Goal: Task Accomplishment & Management: Manage account settings

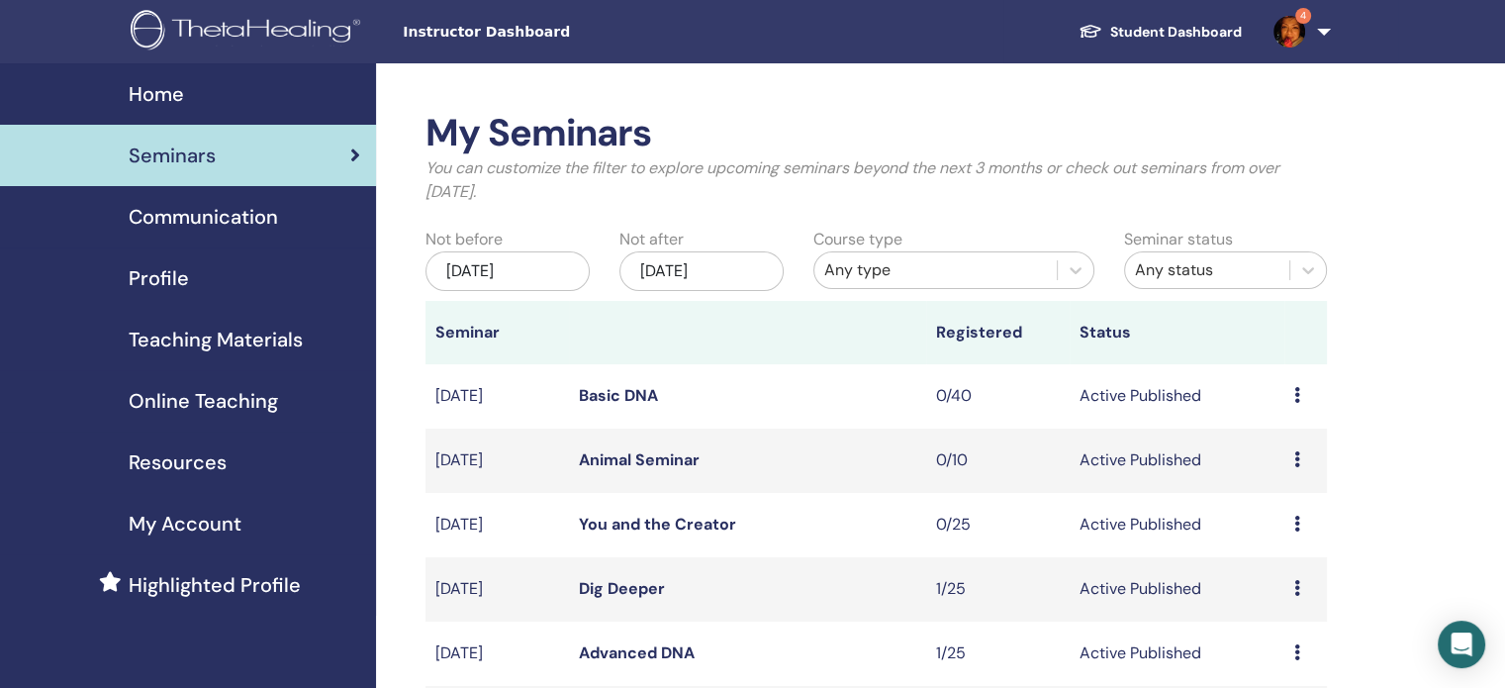
drag, startPoint x: 0, startPoint y: 0, endPoint x: 1395, endPoint y: 211, distance: 1410.8
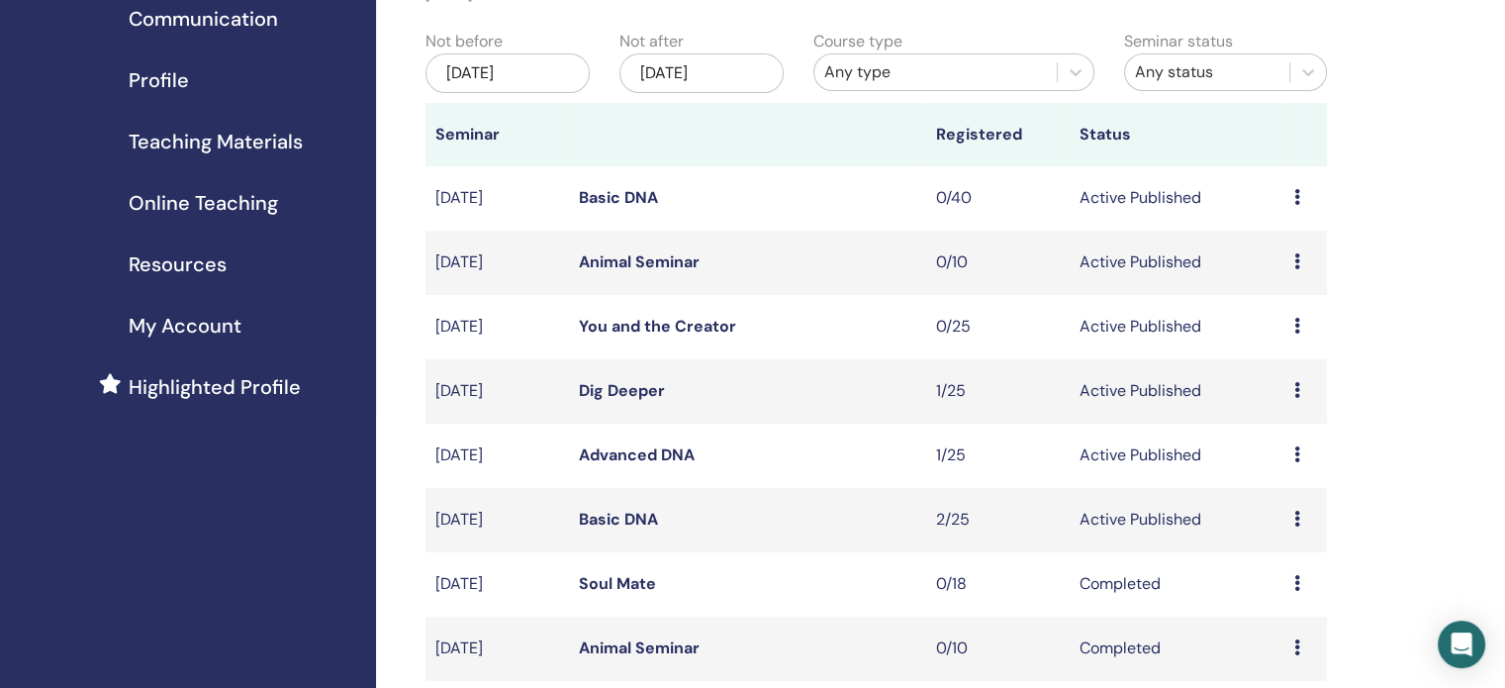
scroll to position [297, 0]
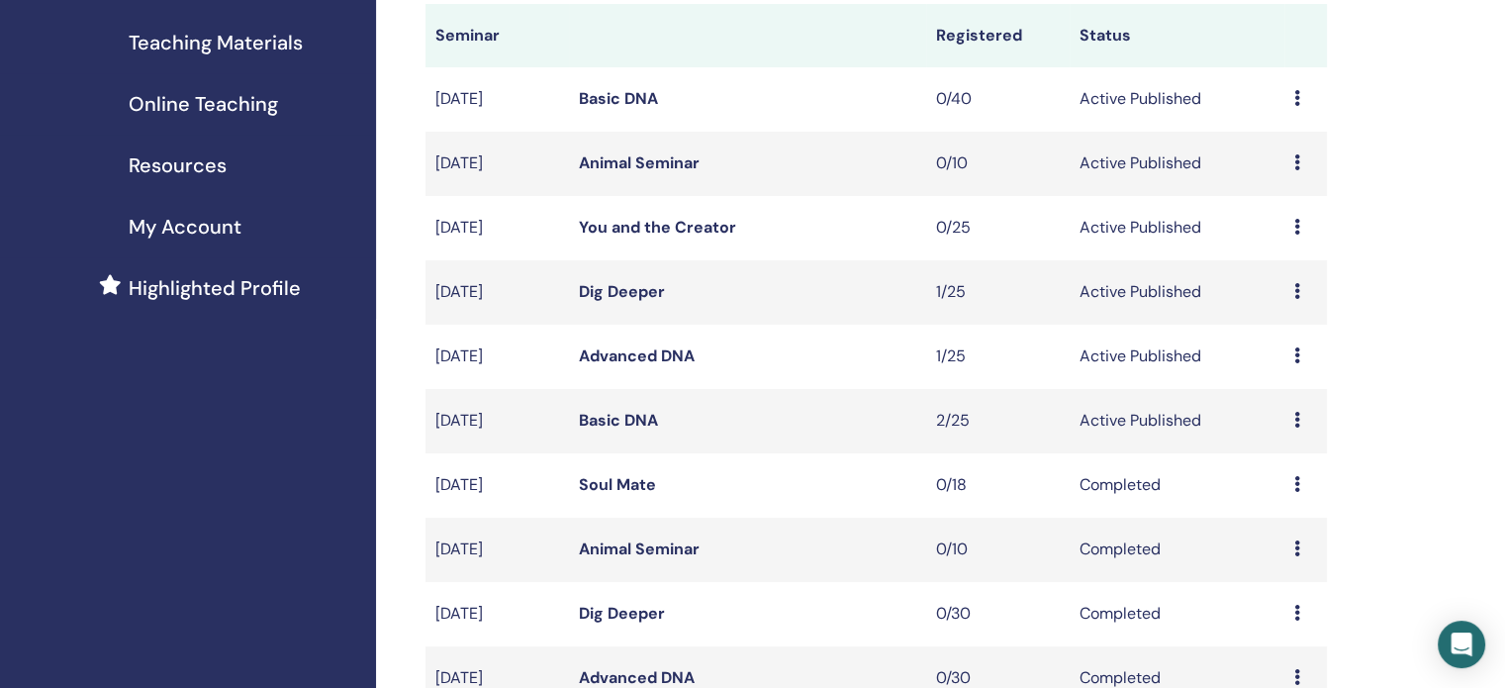
click at [635, 418] on link "Basic DNA" at bounding box center [618, 420] width 79 height 21
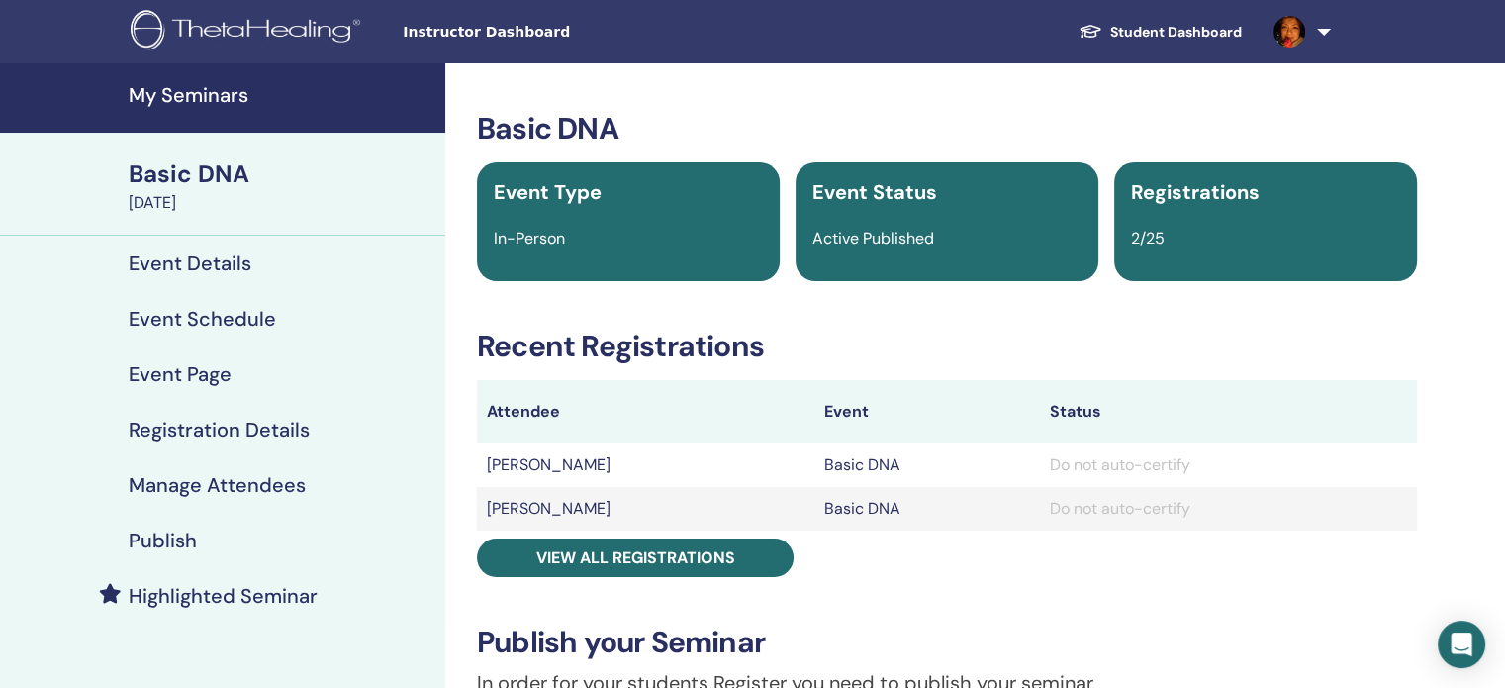
click at [178, 370] on h4 "Event Page" at bounding box center [180, 374] width 103 height 24
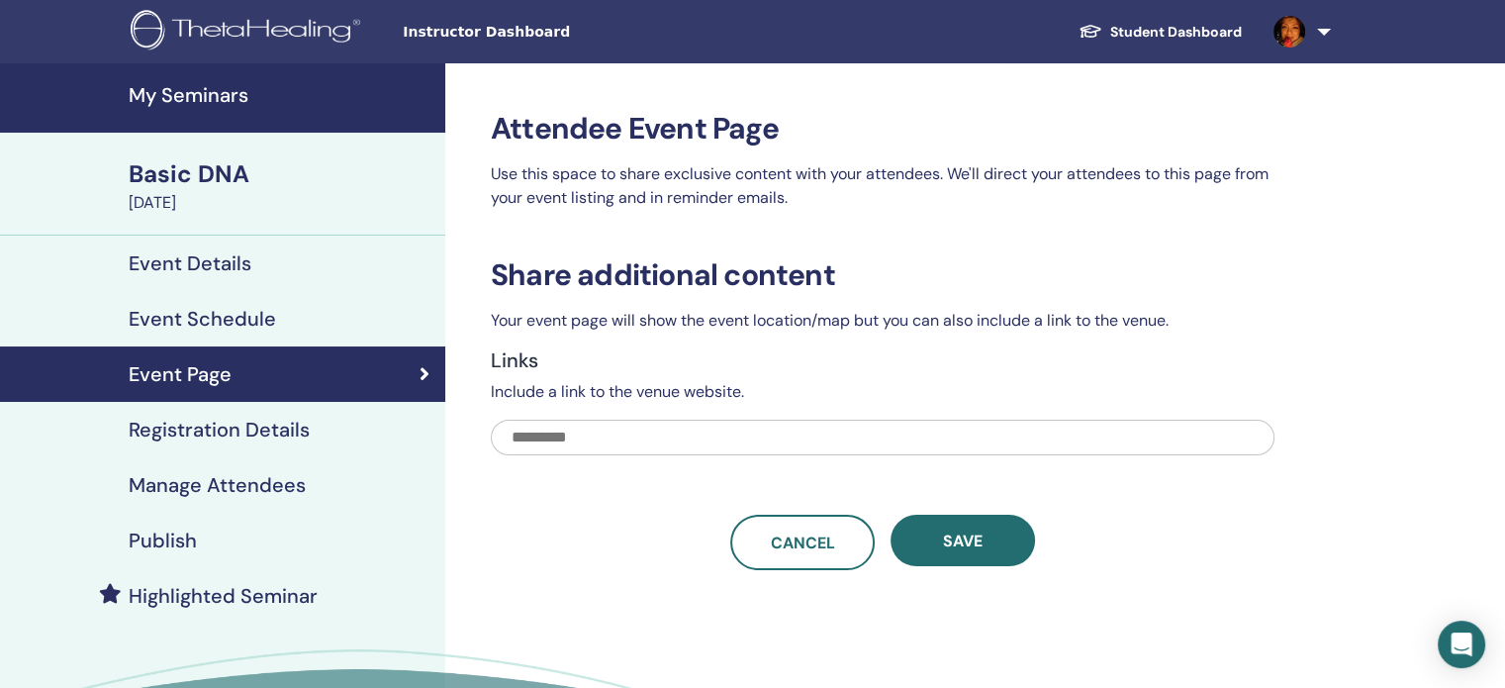
click at [181, 316] on h4 "Event Schedule" at bounding box center [202, 319] width 147 height 24
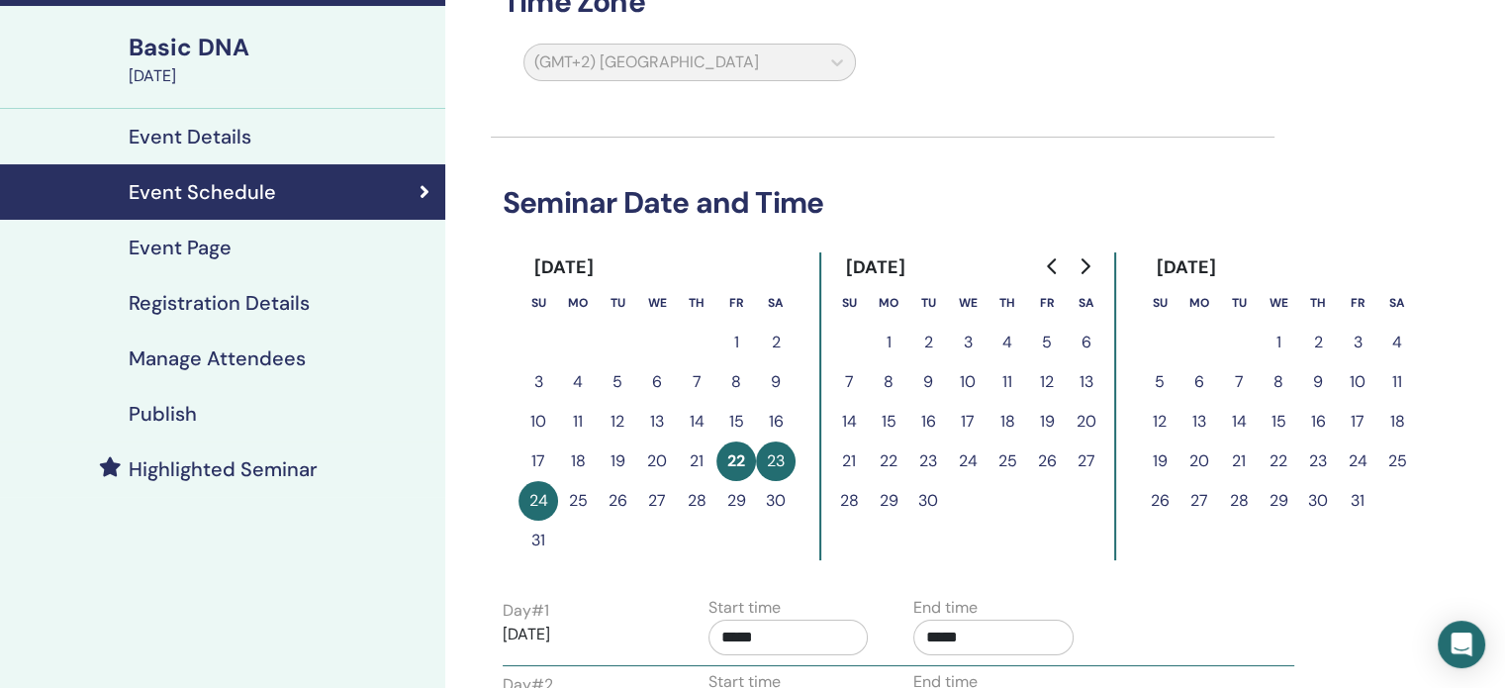
scroll to position [99, 0]
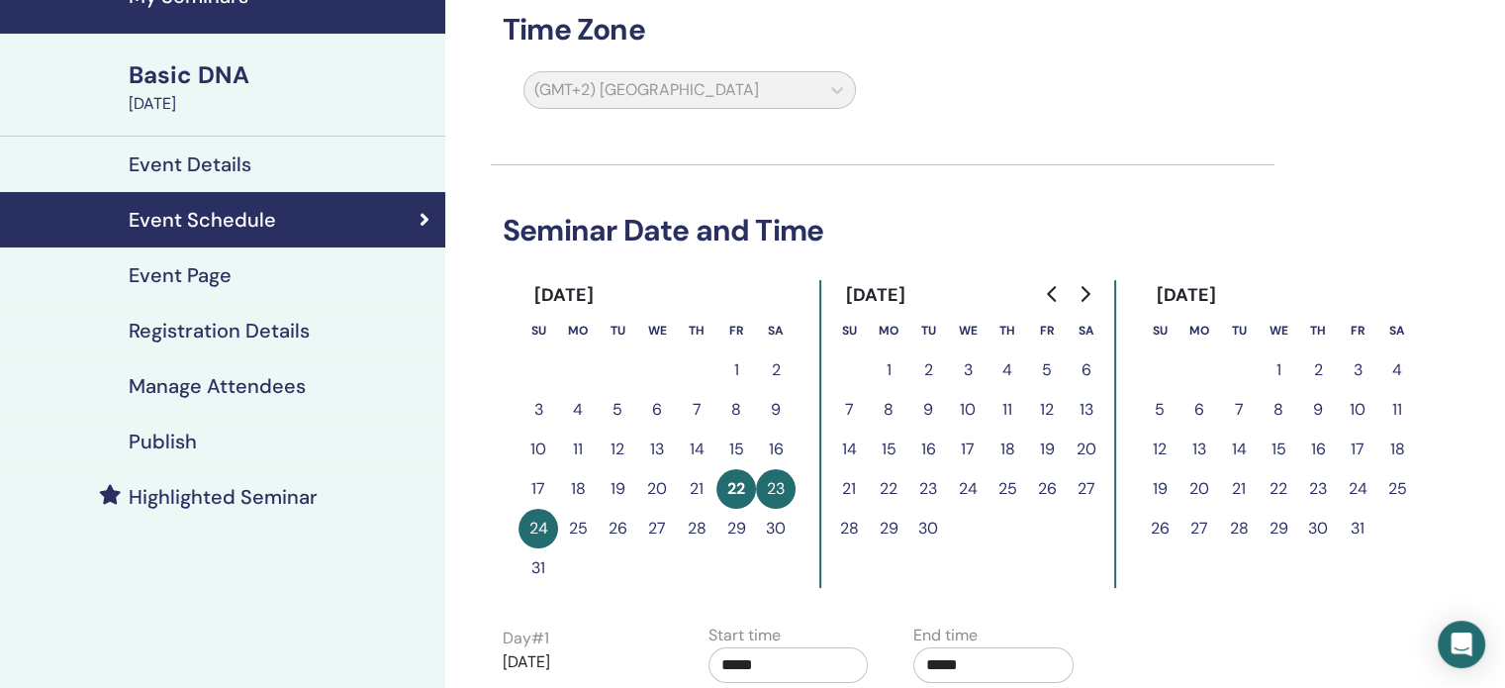
click at [234, 167] on h4 "Event Details" at bounding box center [190, 164] width 123 height 24
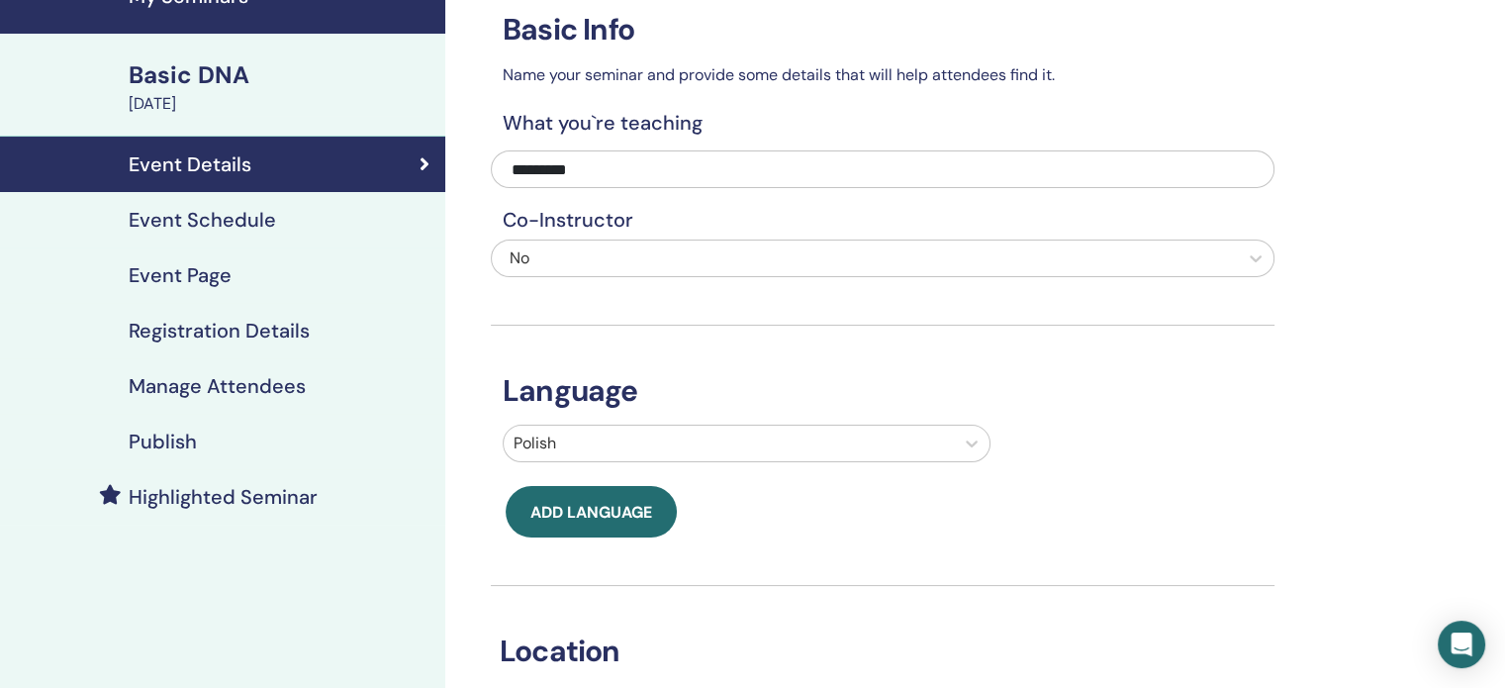
click at [253, 329] on h4 "Registration Details" at bounding box center [219, 331] width 181 height 24
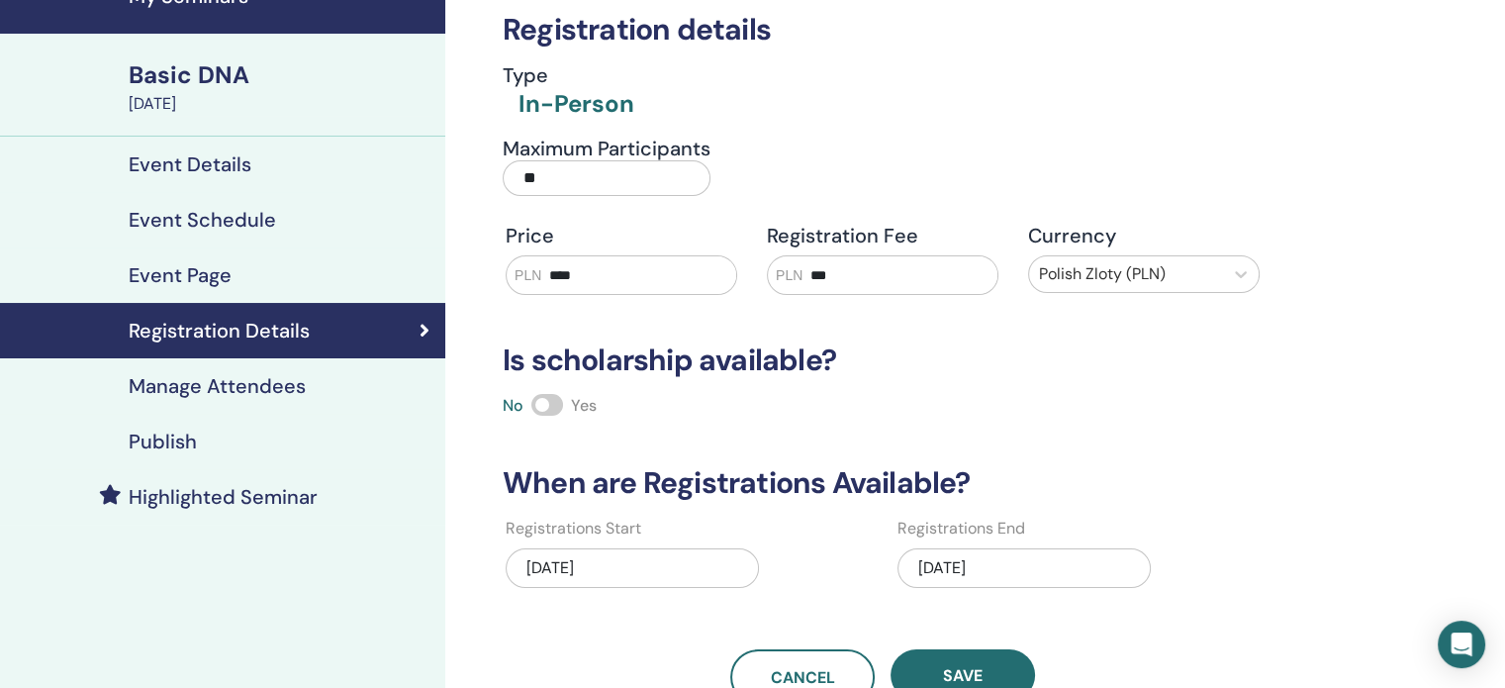
click at [1051, 568] on div "08/24/2025" at bounding box center [1023, 568] width 253 height 40
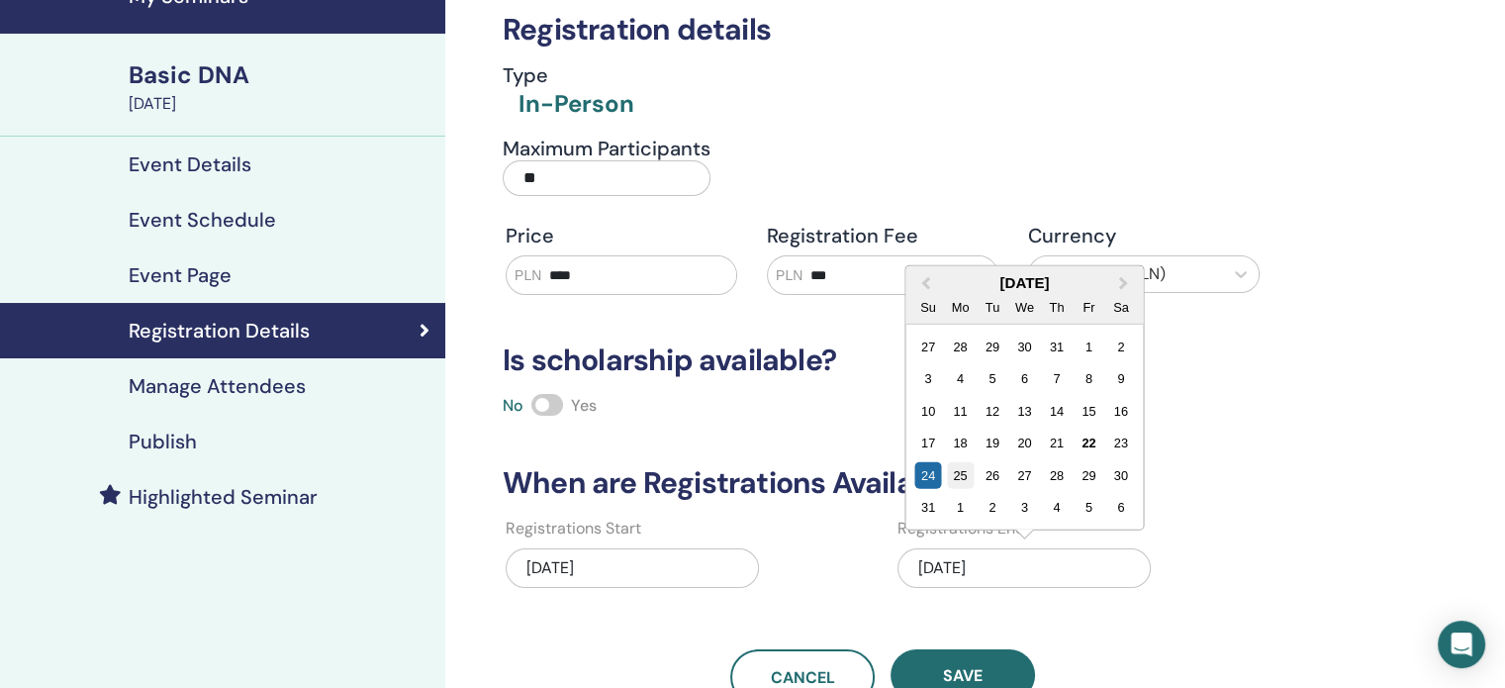
click at [959, 475] on div "25" at bounding box center [960, 474] width 27 height 27
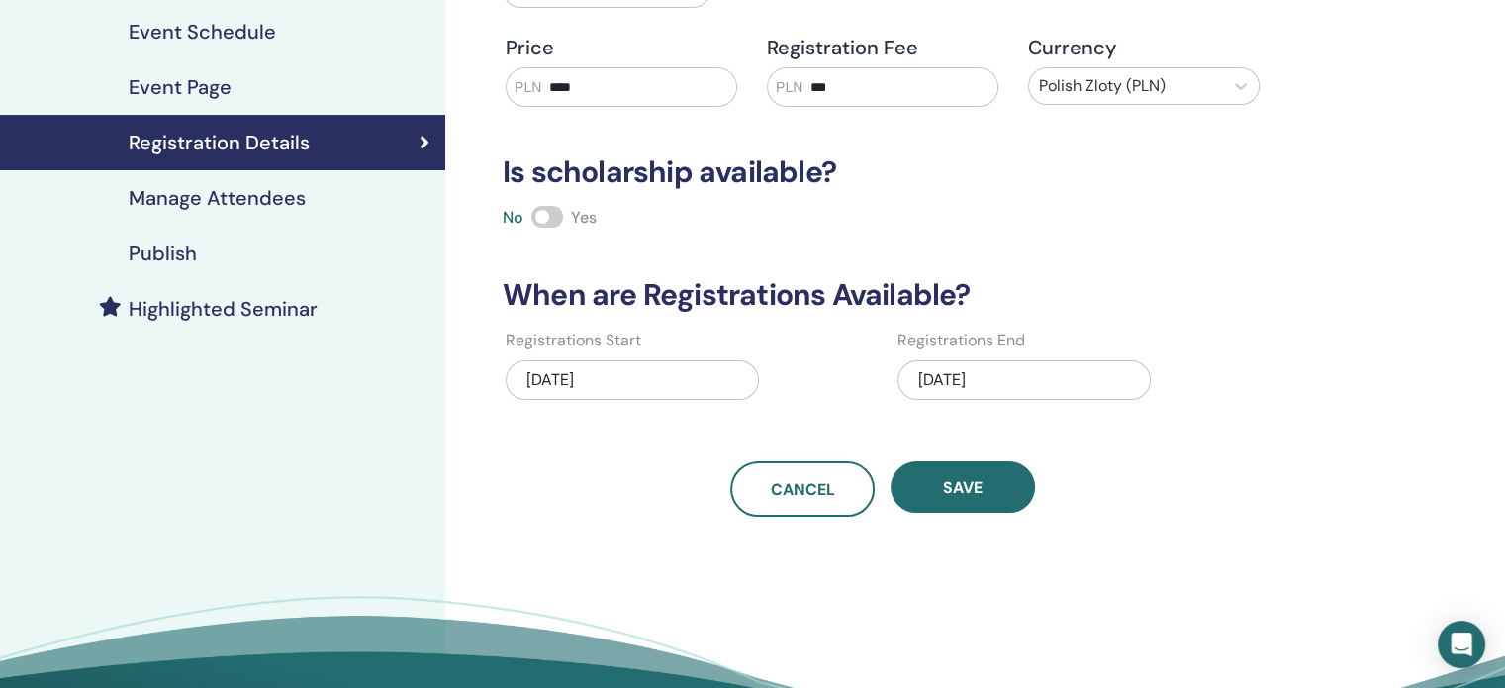
scroll to position [297, 0]
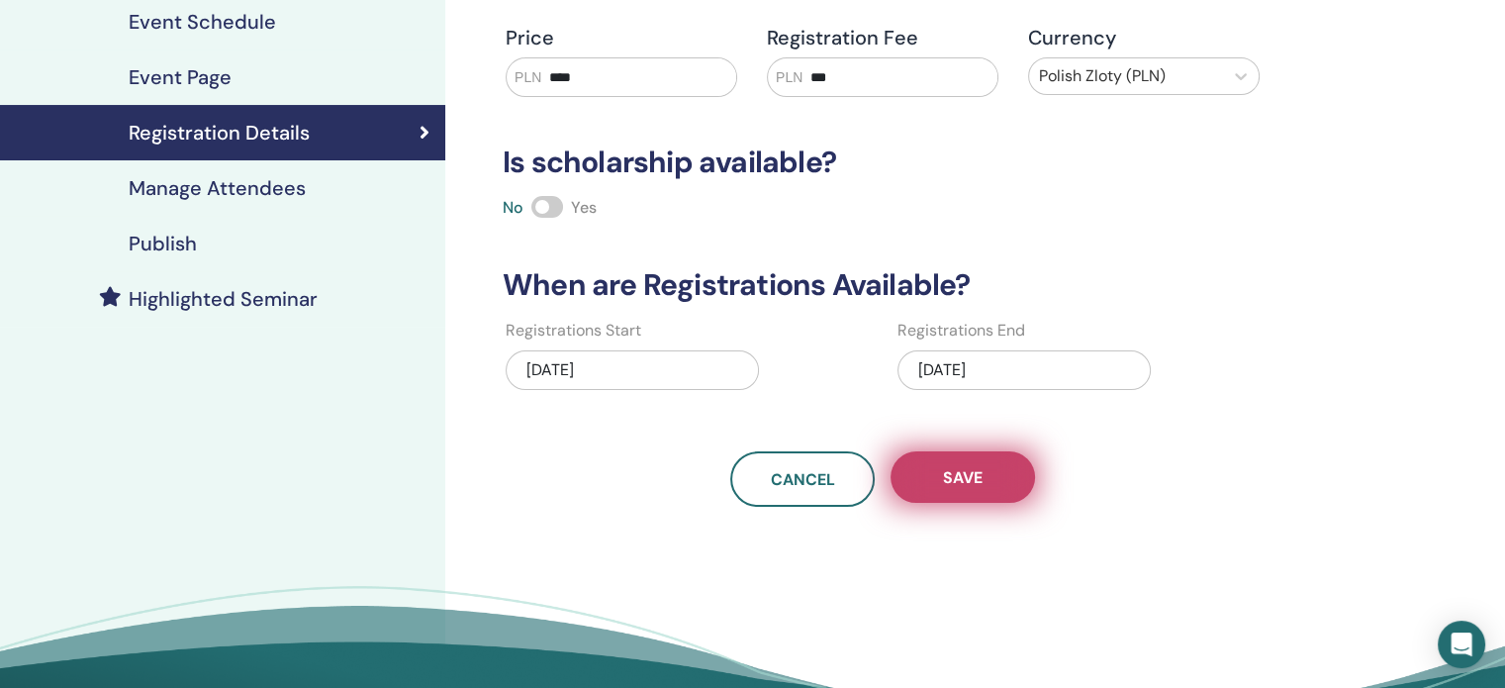
click at [966, 474] on span "Save" at bounding box center [963, 477] width 40 height 21
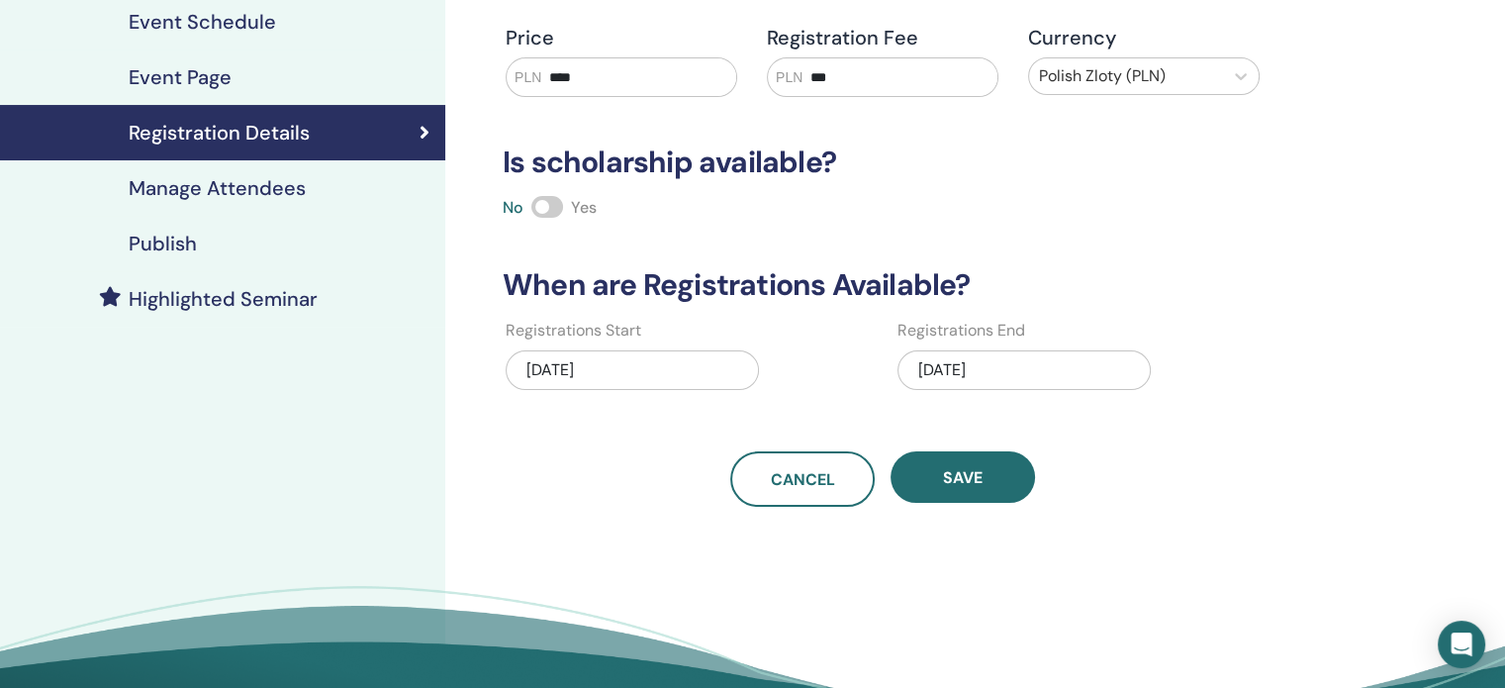
click at [170, 239] on h4 "Publish" at bounding box center [163, 244] width 68 height 24
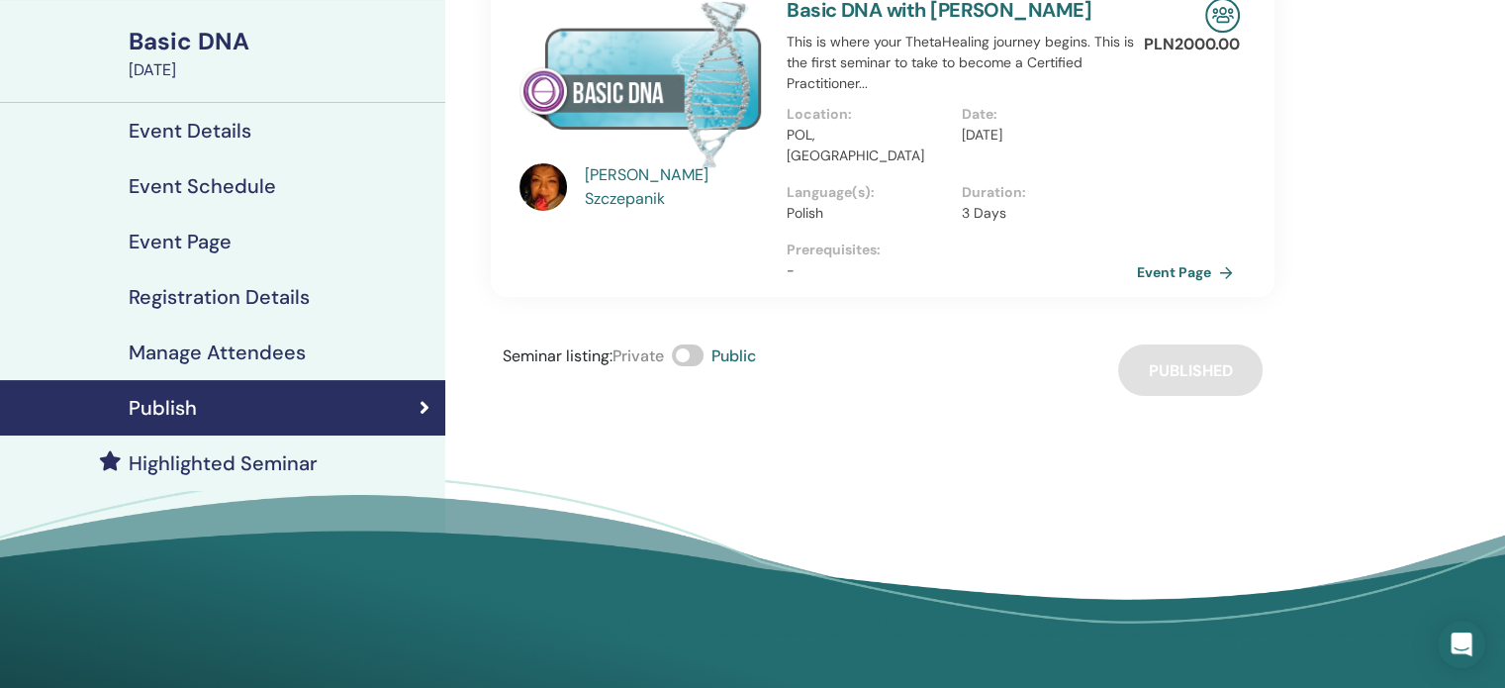
scroll to position [99, 0]
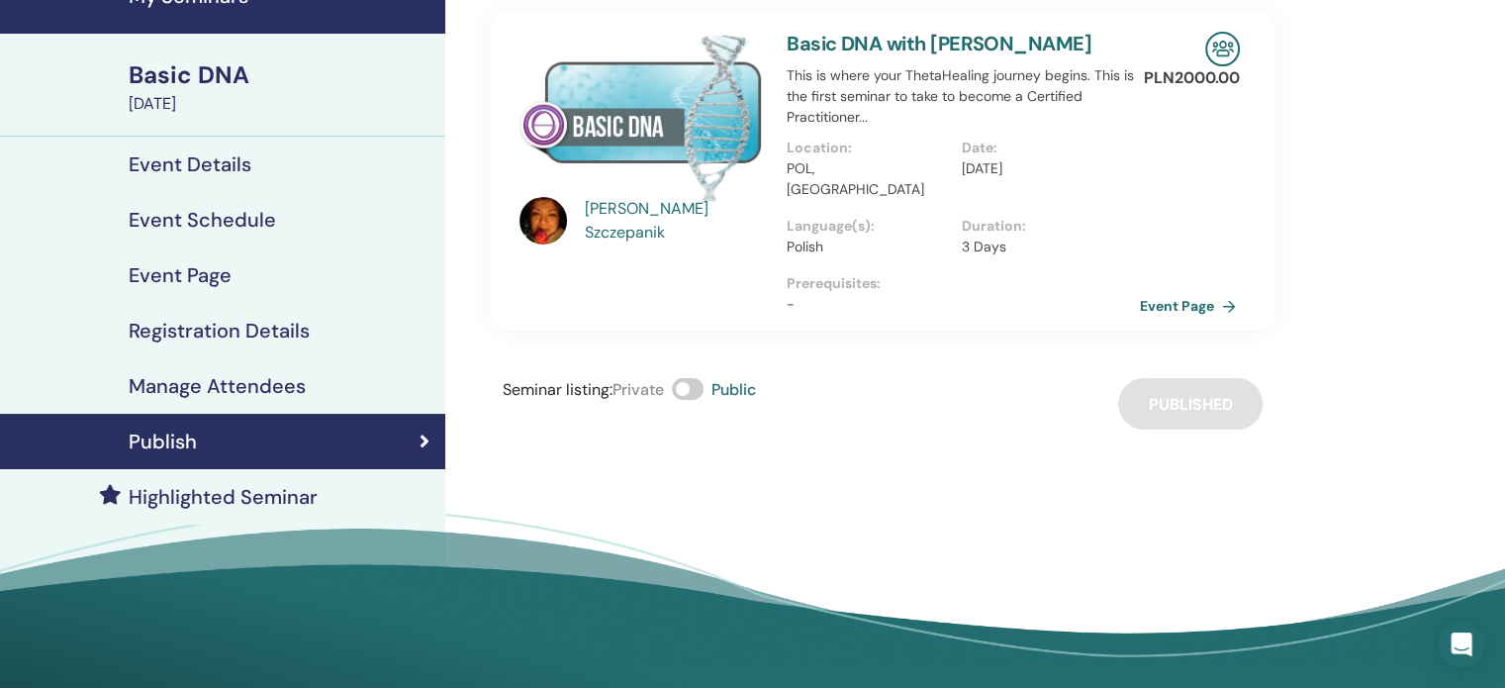
click at [1198, 291] on link "Event Page" at bounding box center [1192, 306] width 104 height 30
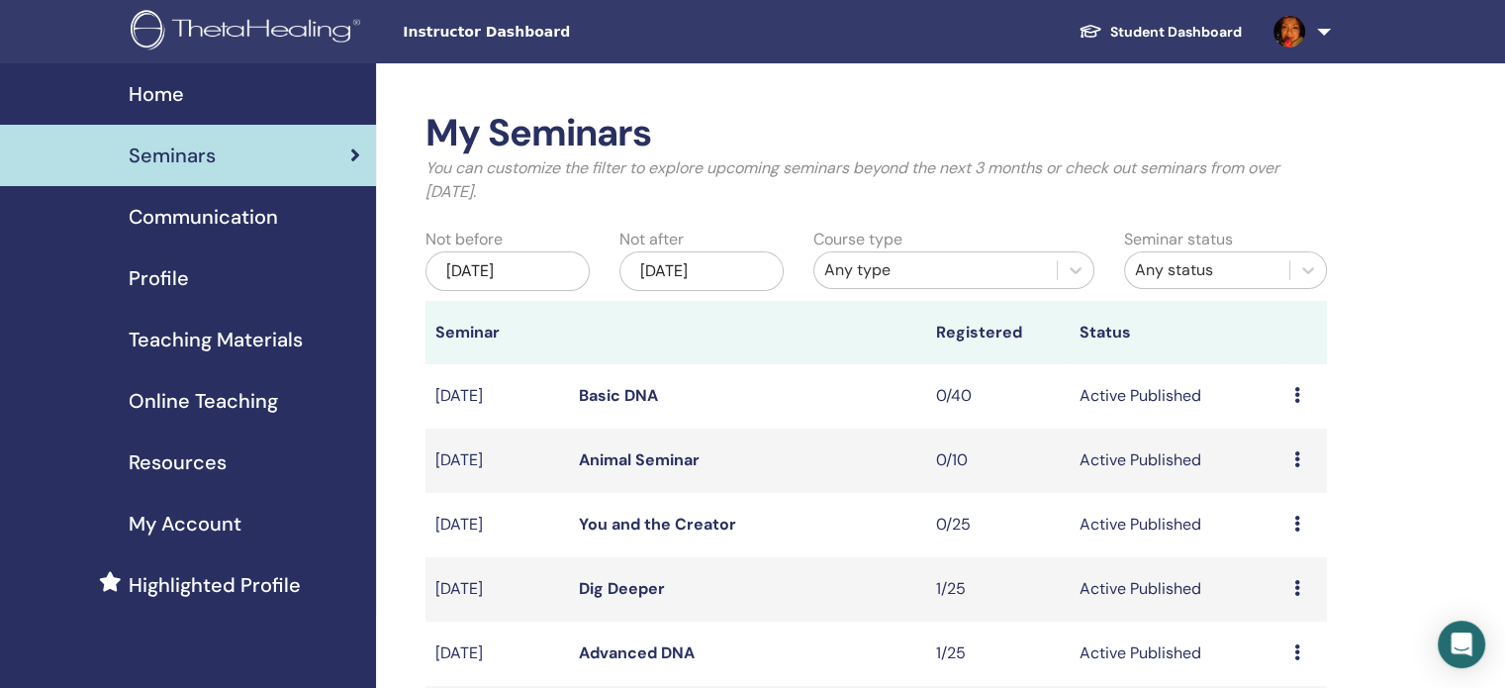
click at [1321, 35] on link at bounding box center [1297, 31] width 81 height 63
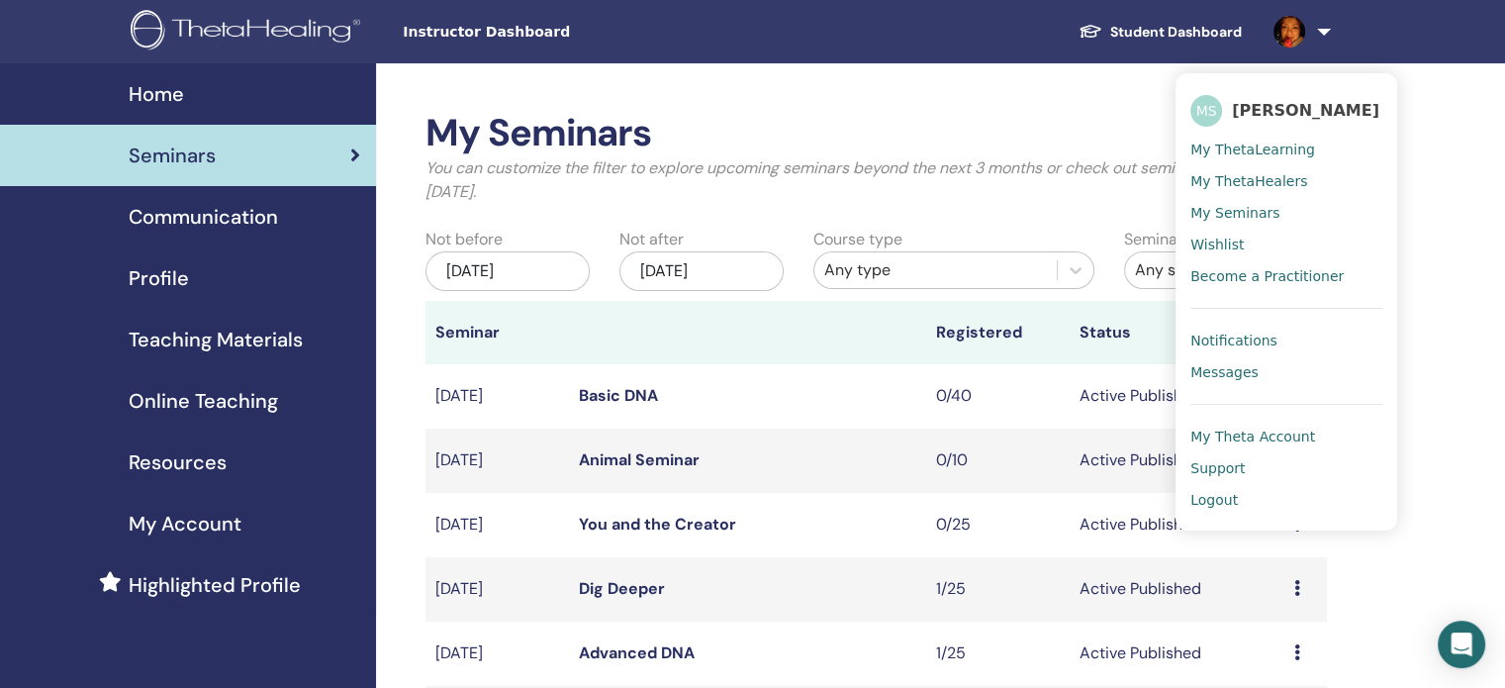
click at [1286, 435] on span "My Theta Account" at bounding box center [1252, 436] width 125 height 18
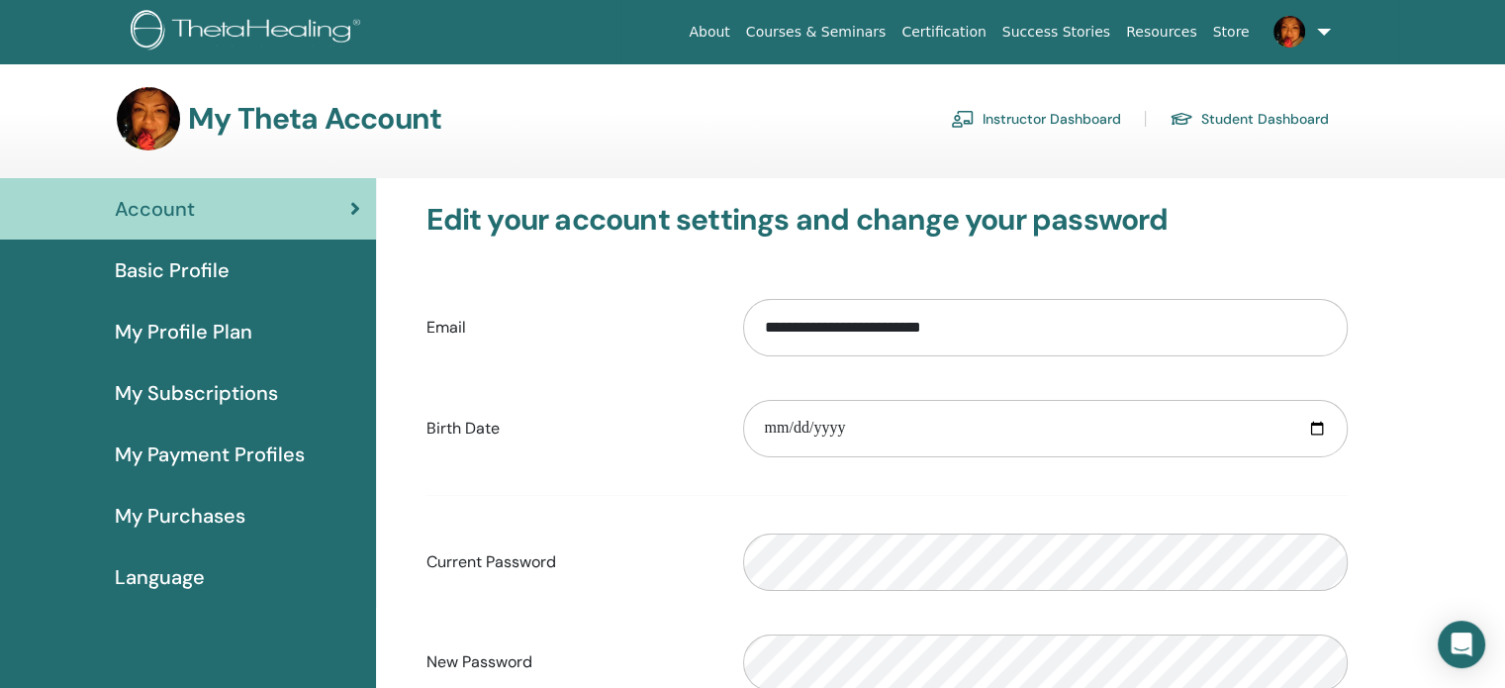
click at [178, 275] on span "Basic Profile" at bounding box center [172, 270] width 115 height 30
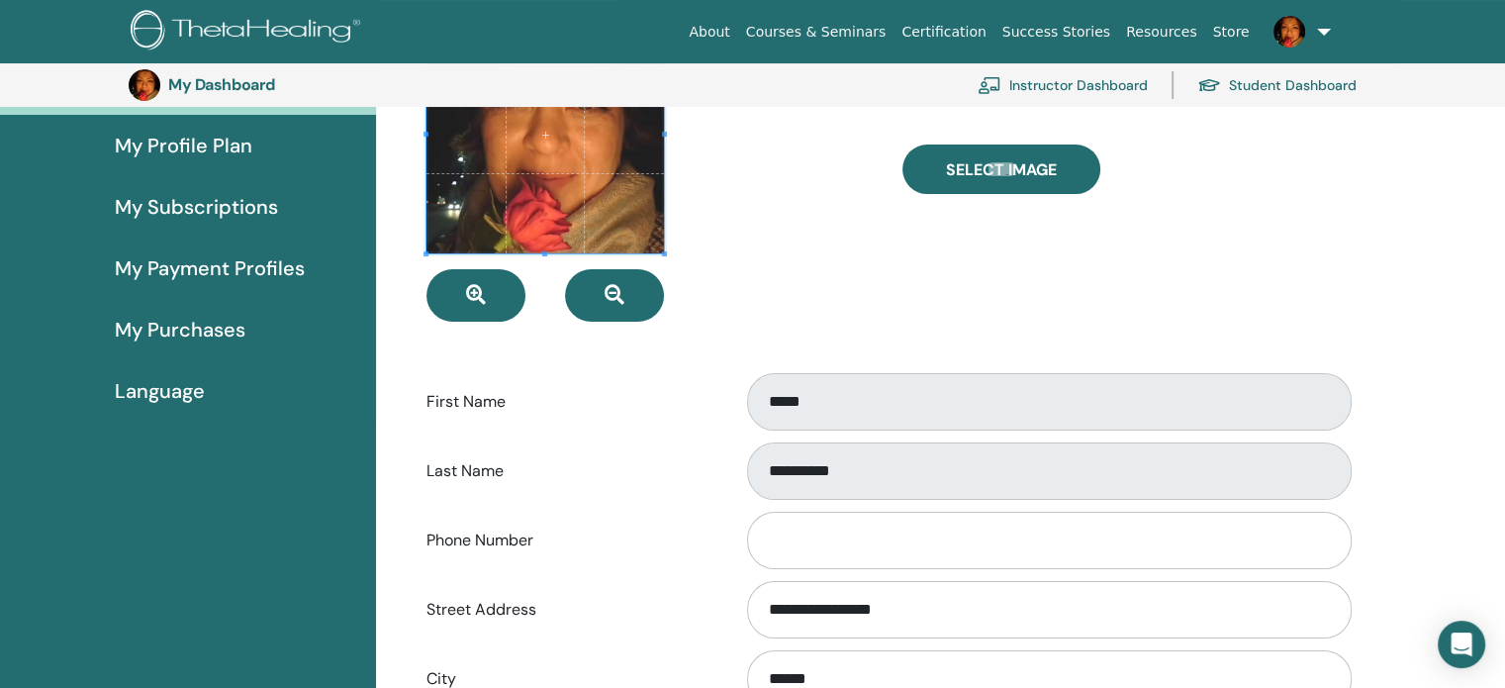
scroll to position [241, 0]
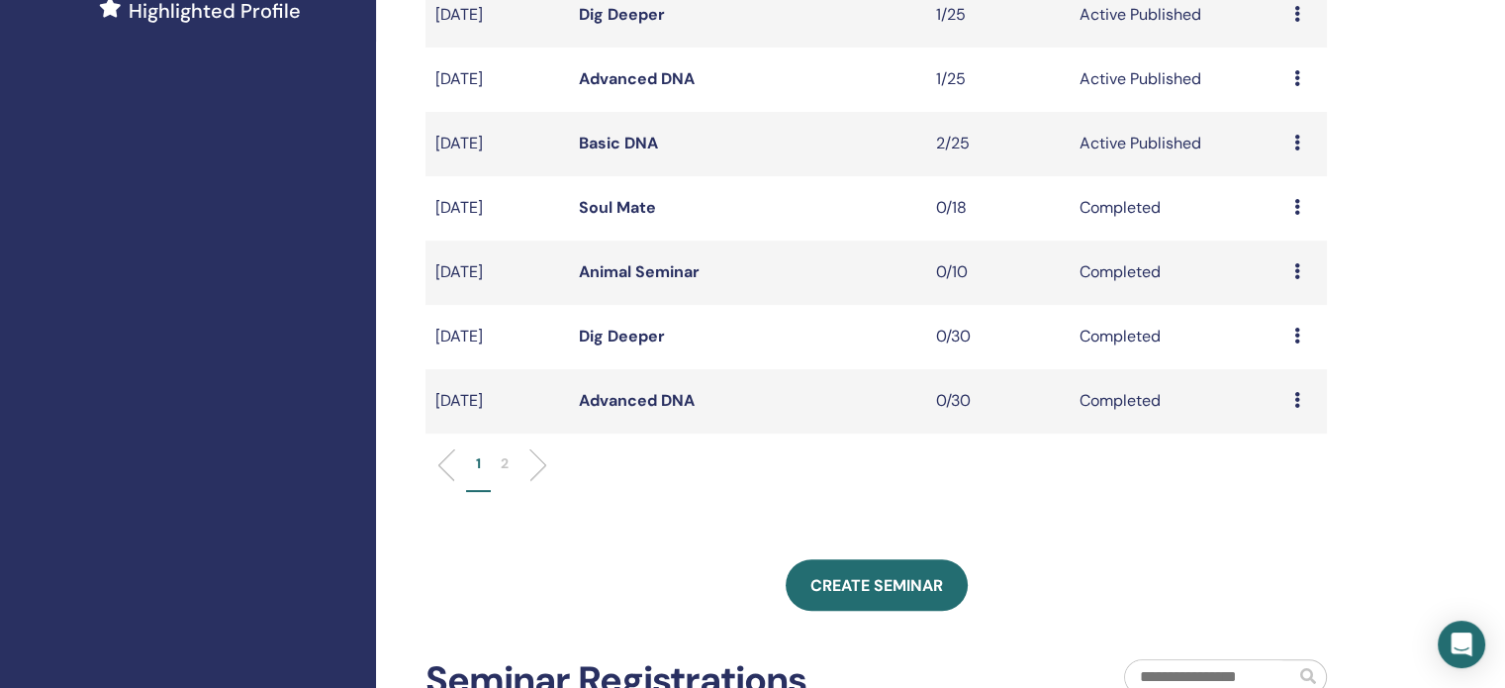
scroll to position [594, 0]
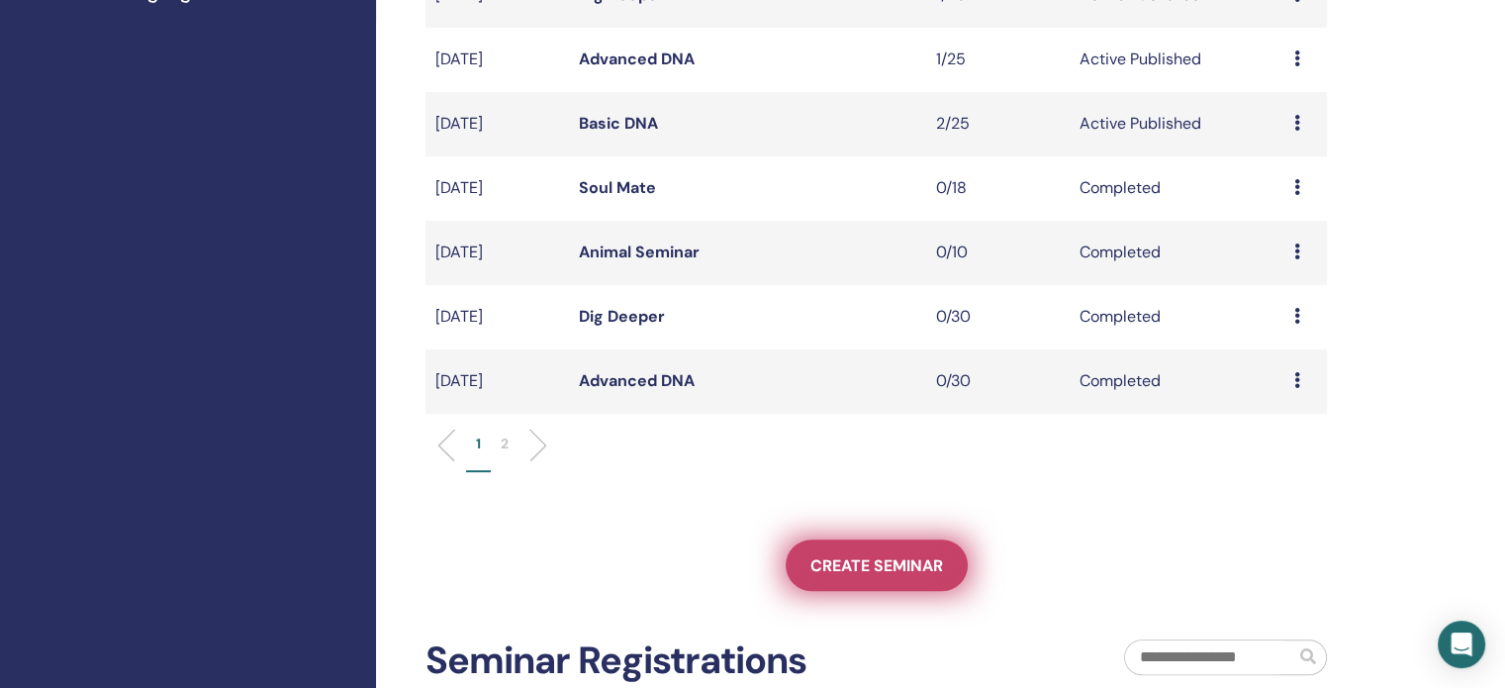
click at [918, 556] on span "Create seminar" at bounding box center [876, 565] width 133 height 21
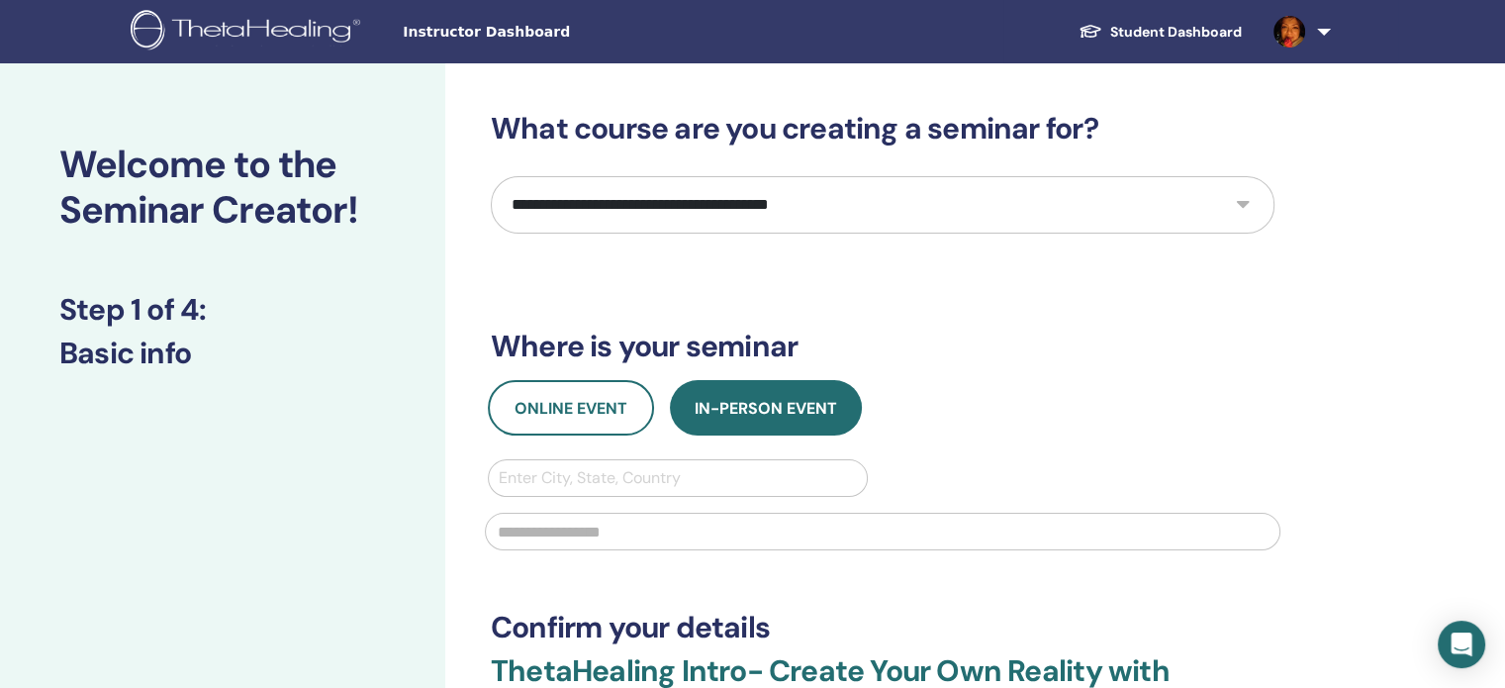
click at [703, 189] on select "**********" at bounding box center [883, 204] width 784 height 57
select select "*"
click at [491, 176] on select "**********" at bounding box center [883, 204] width 784 height 57
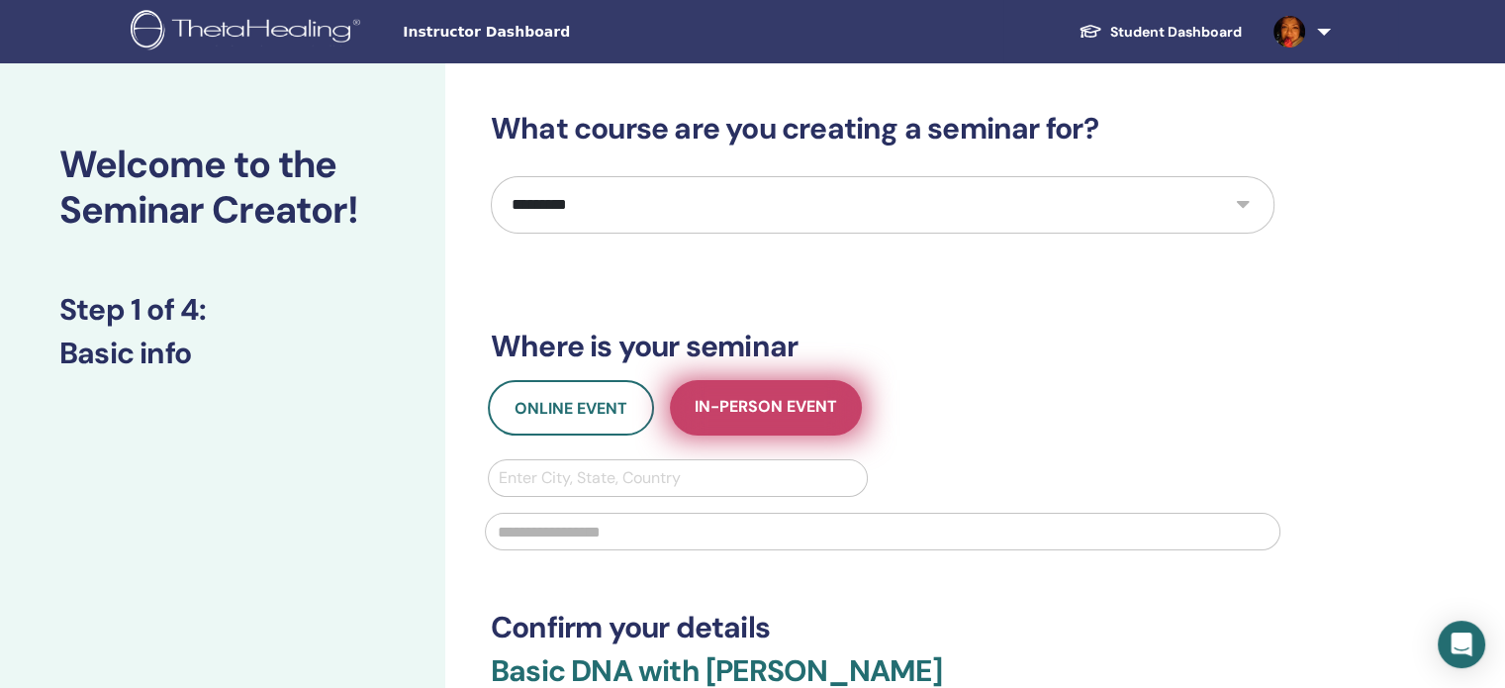
click at [789, 409] on span "In-Person Event" at bounding box center [766, 408] width 142 height 25
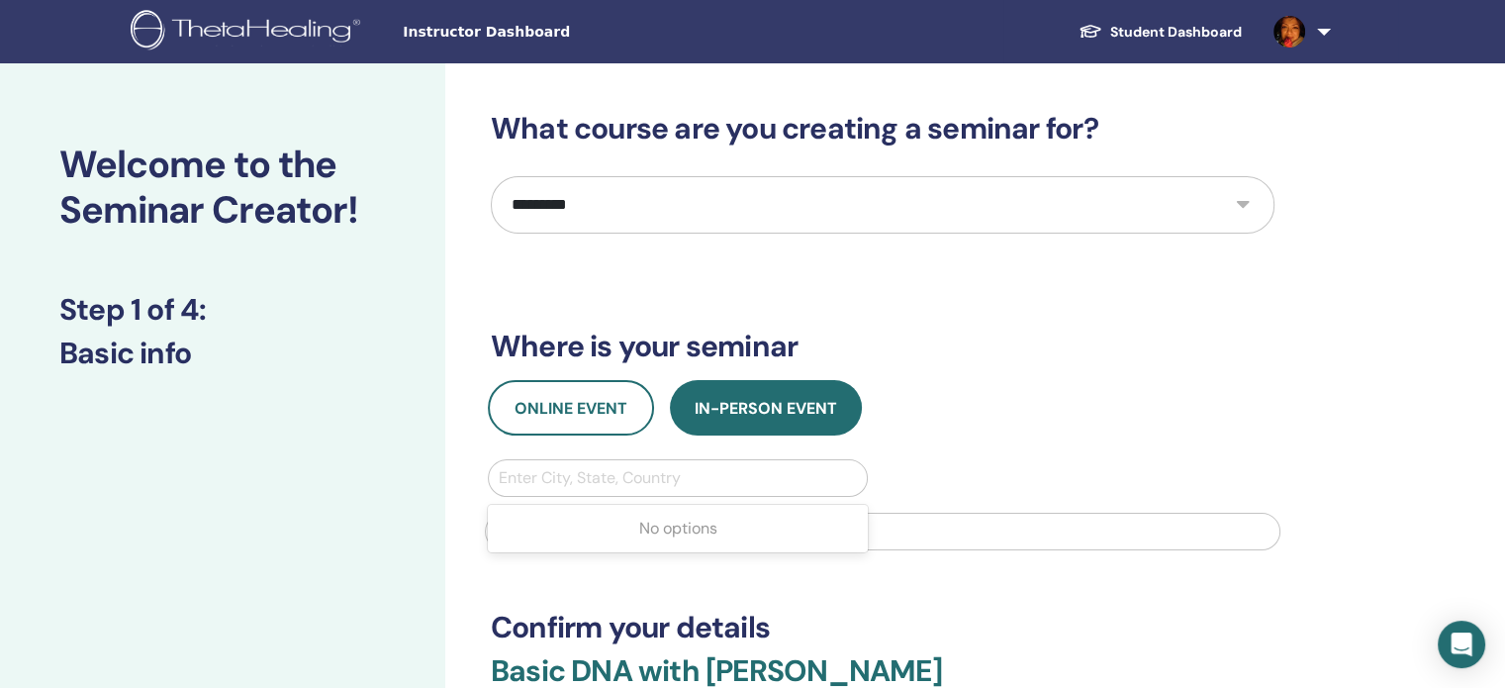
click at [736, 474] on div at bounding box center [678, 478] width 358 height 28
type input "******"
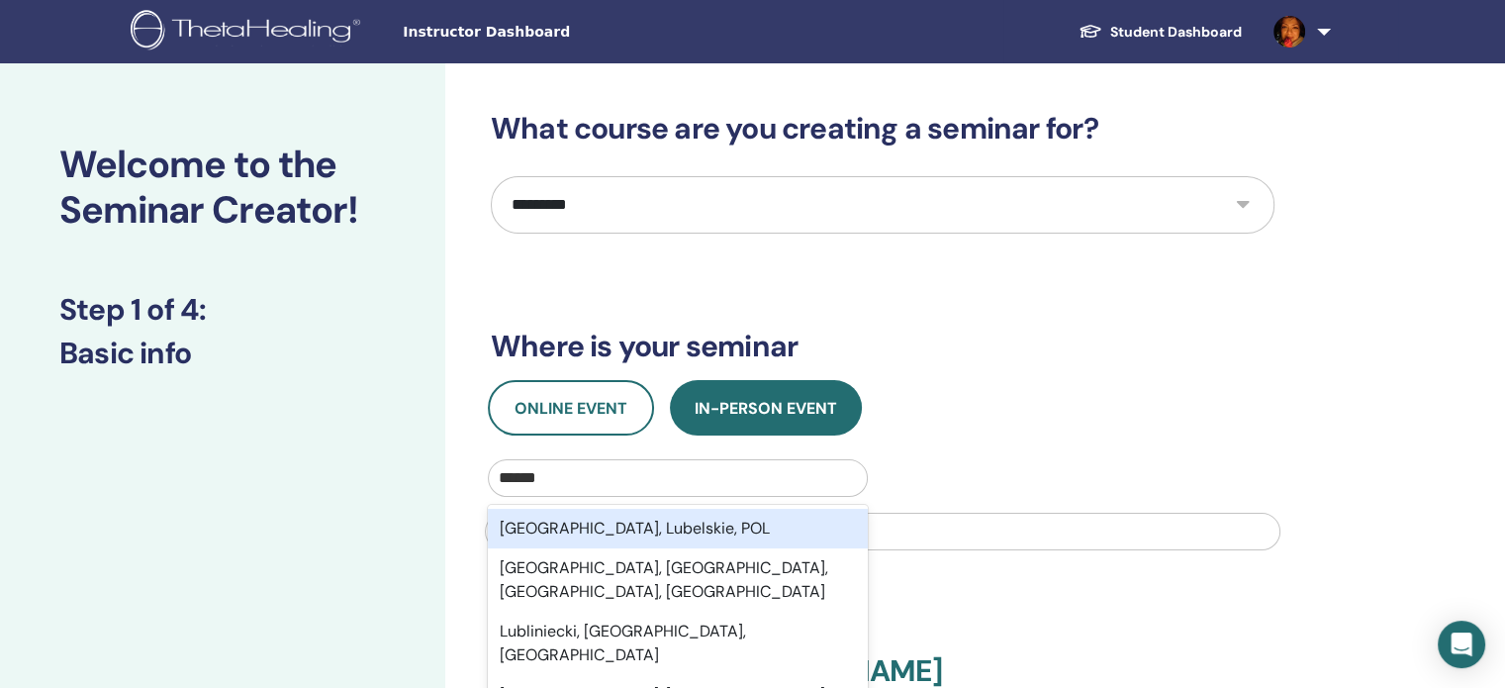
click at [679, 525] on div "Lublin, Lubelskie, POL" at bounding box center [678, 529] width 380 height 40
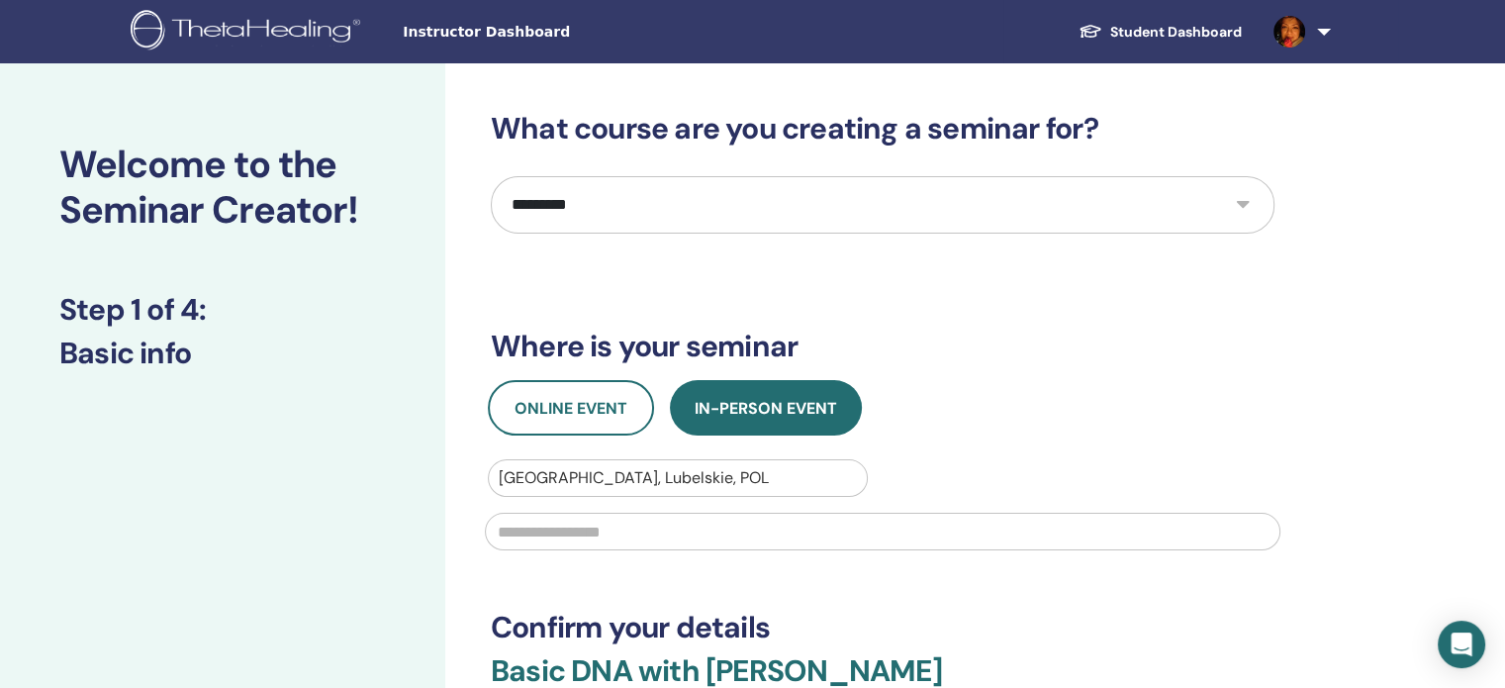
click at [683, 529] on input "text" at bounding box center [882, 531] width 795 height 38
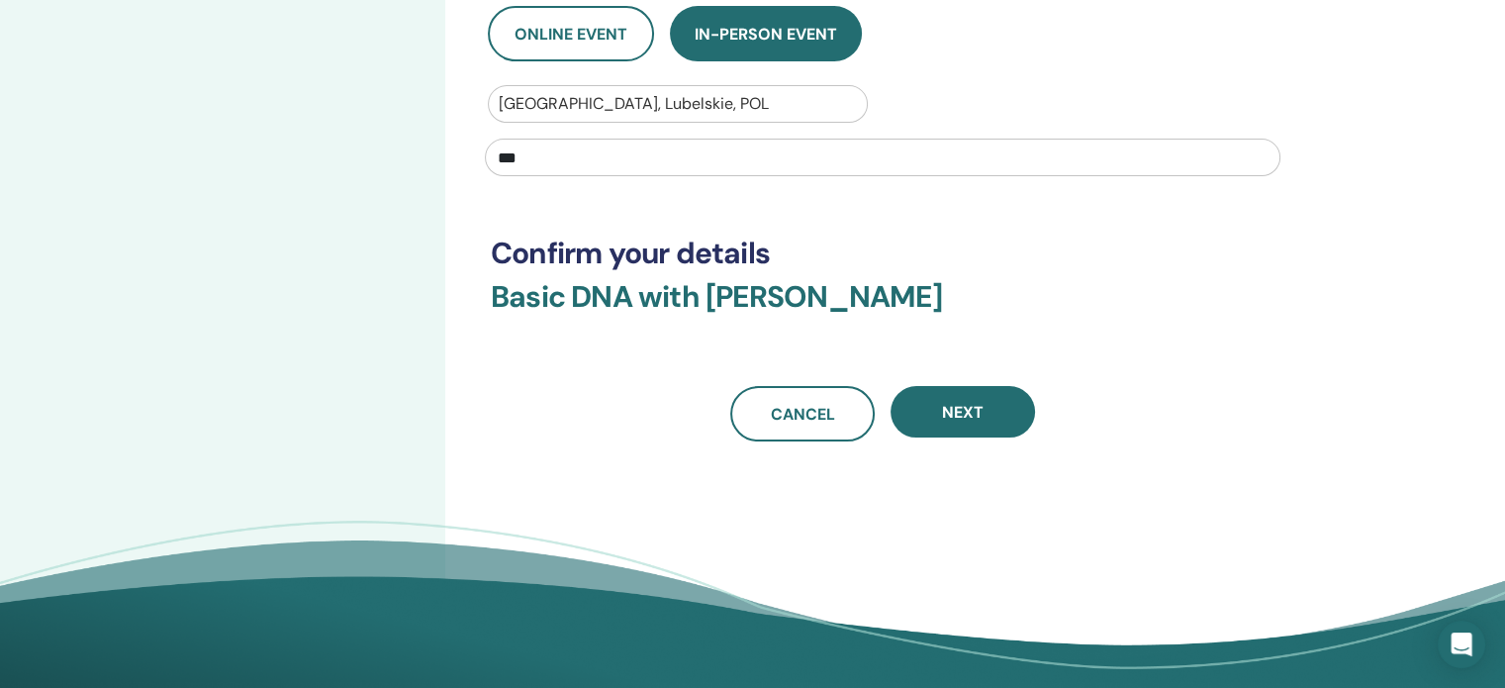
scroll to position [396, 0]
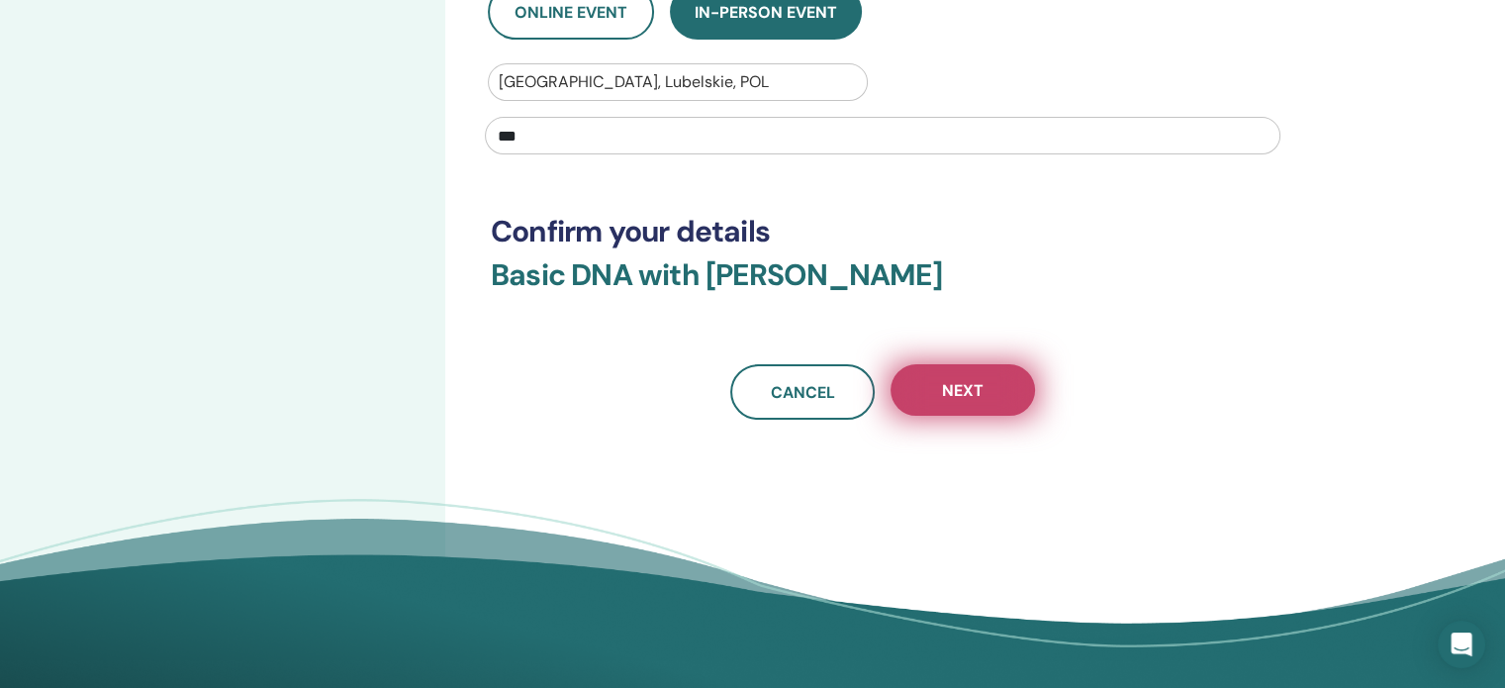
type input "***"
click at [915, 395] on button "Next" at bounding box center [962, 389] width 144 height 51
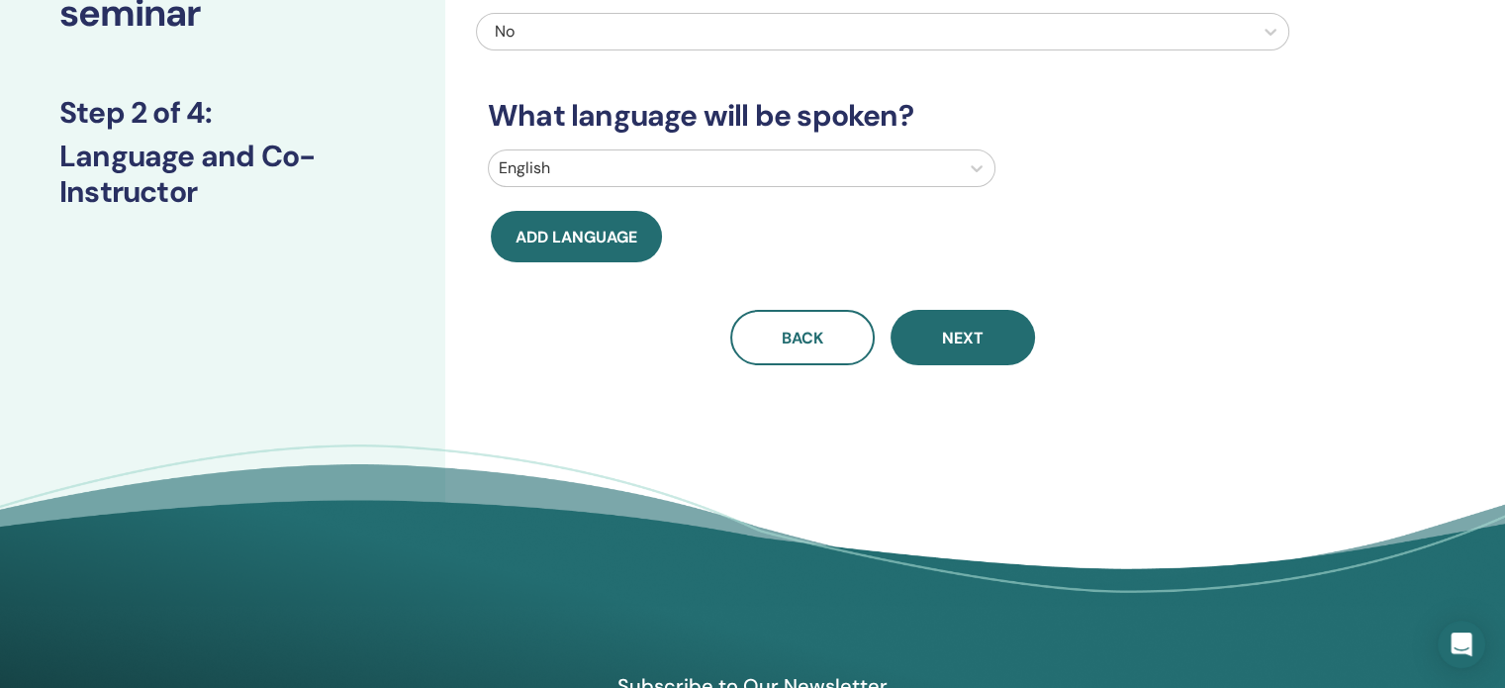
scroll to position [0, 0]
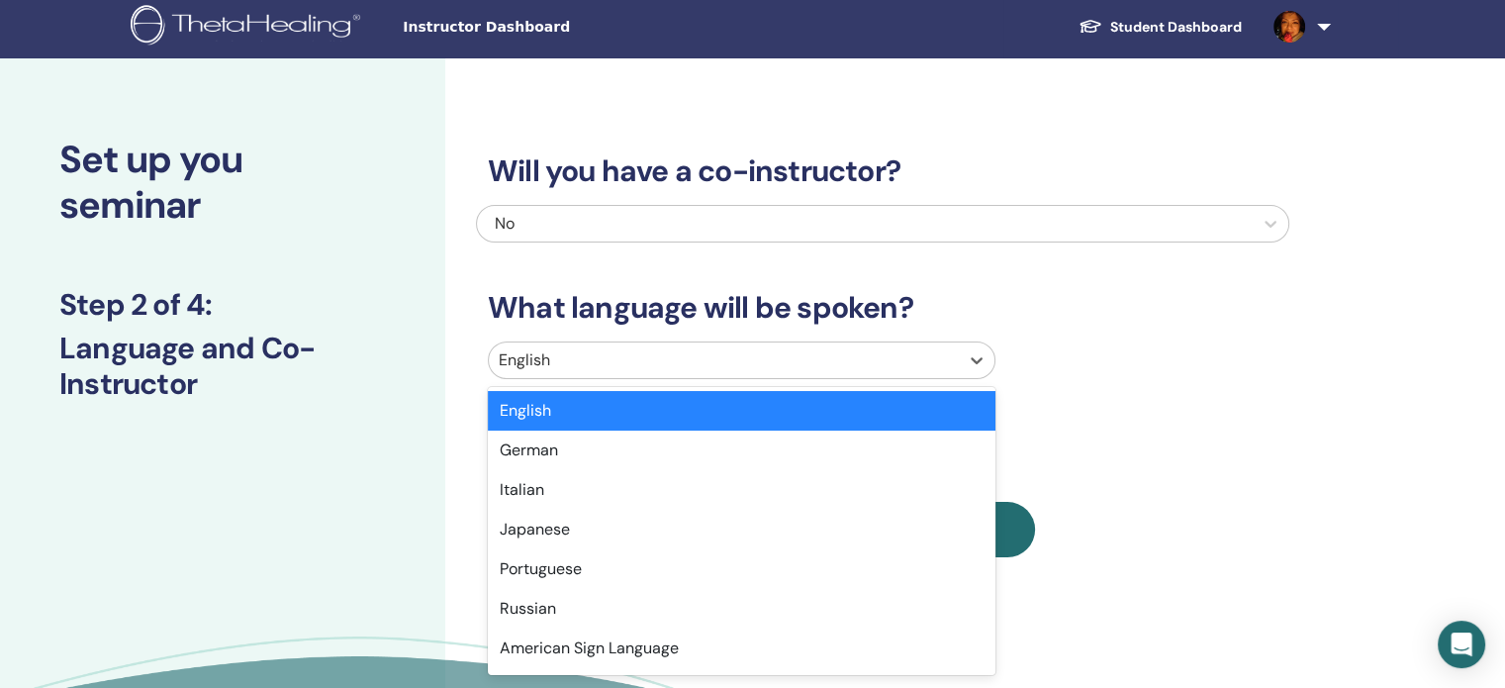
click at [734, 371] on div at bounding box center [724, 360] width 450 height 28
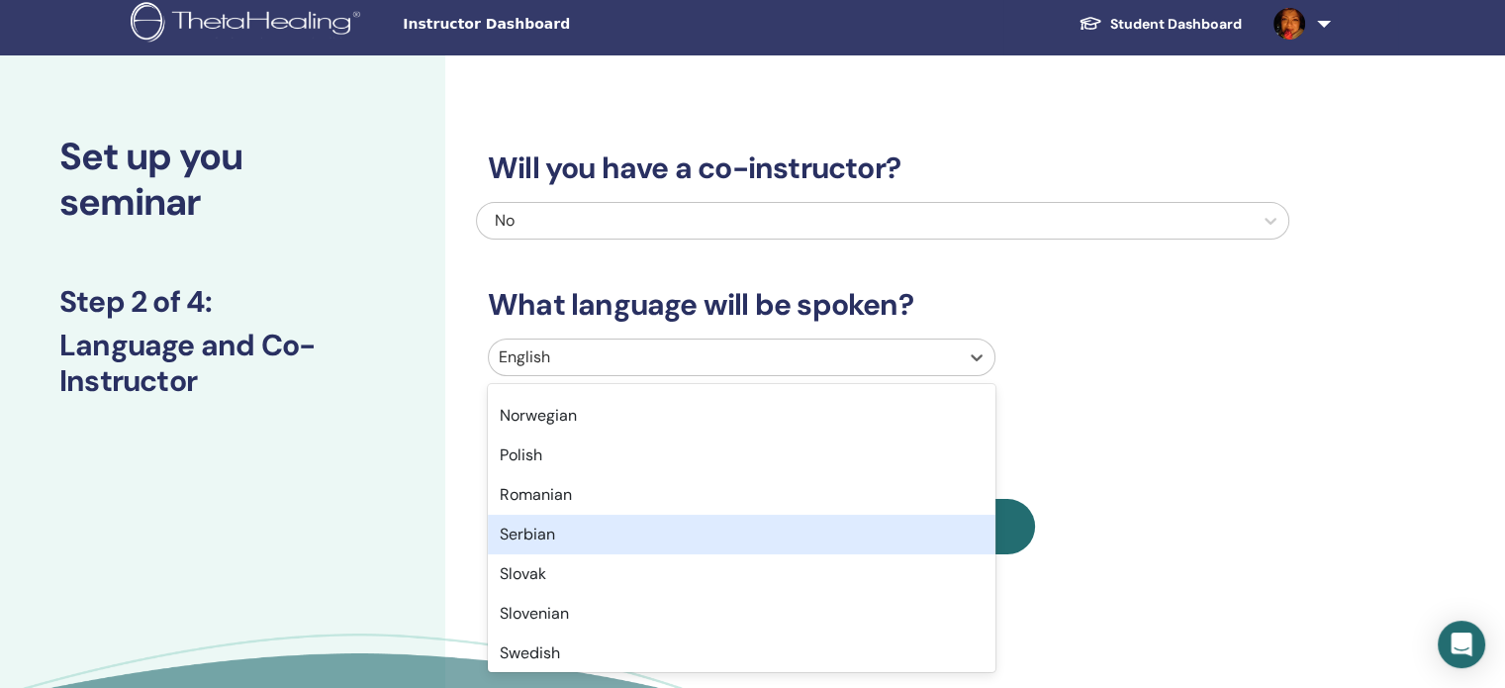
scroll to position [1187, 0]
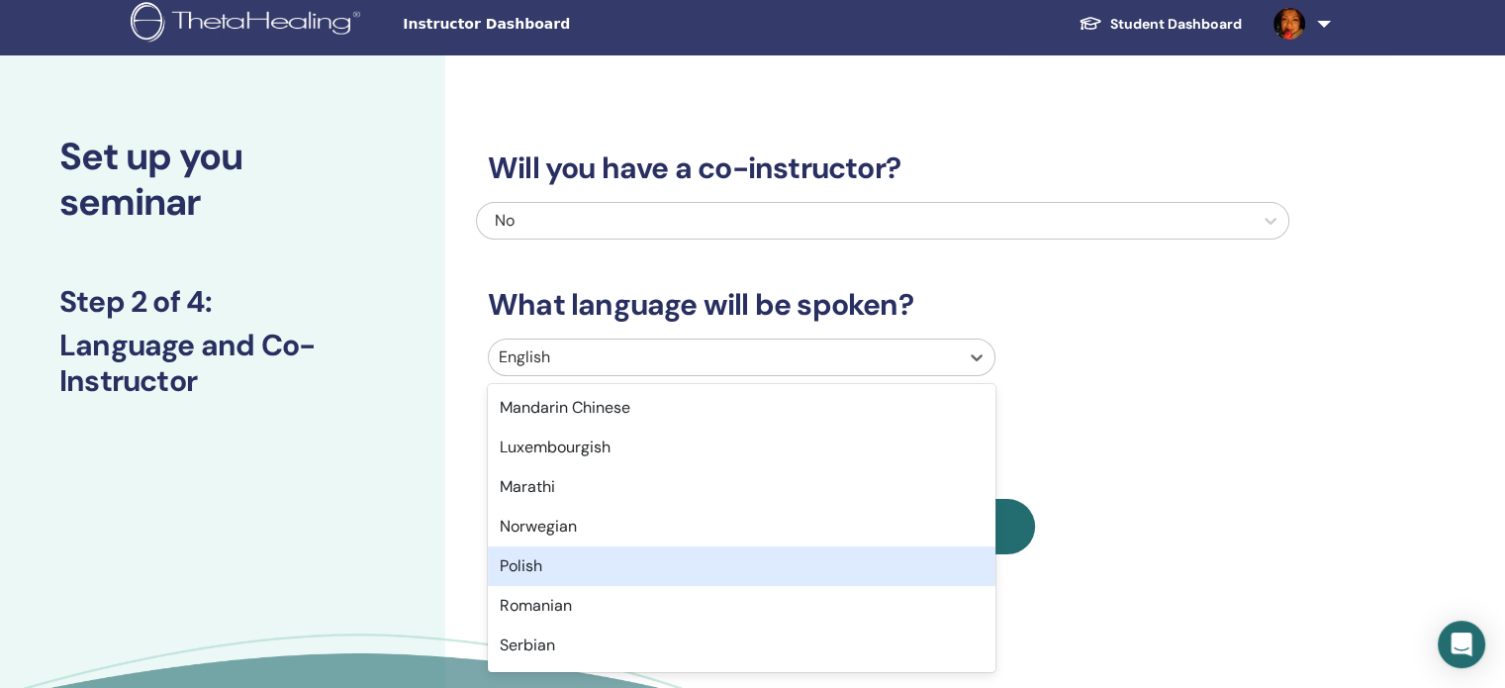
click at [602, 559] on div "Polish" at bounding box center [742, 566] width 508 height 40
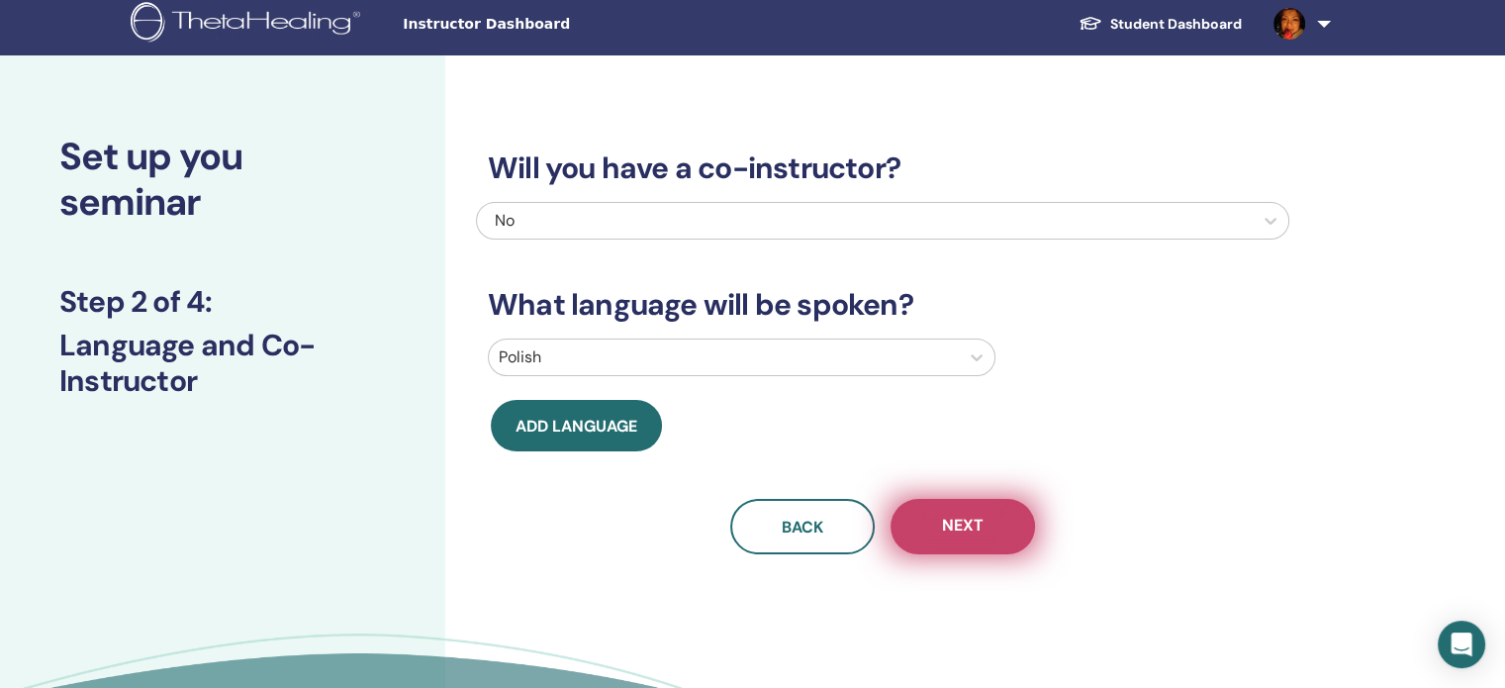
click at [996, 533] on button "Next" at bounding box center [962, 526] width 144 height 55
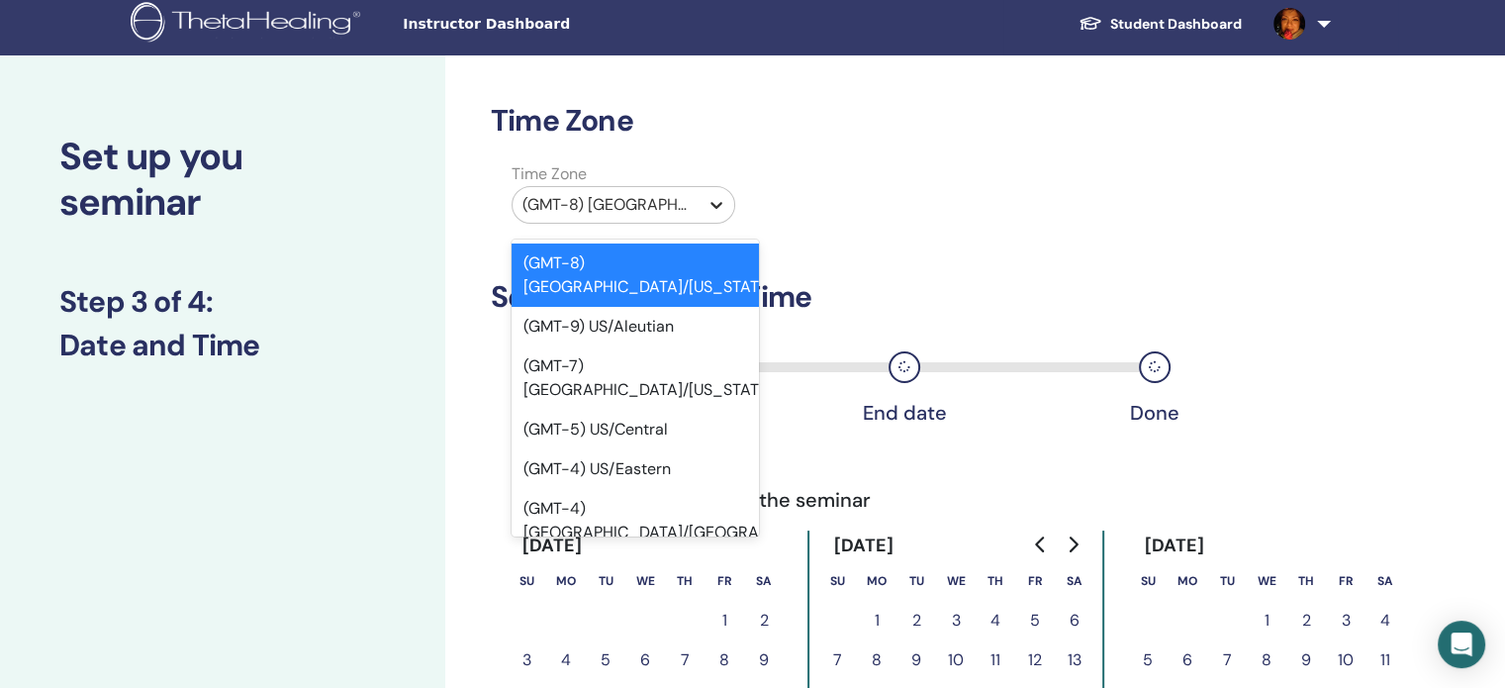
click at [713, 195] on icon at bounding box center [716, 205] width 20 height 20
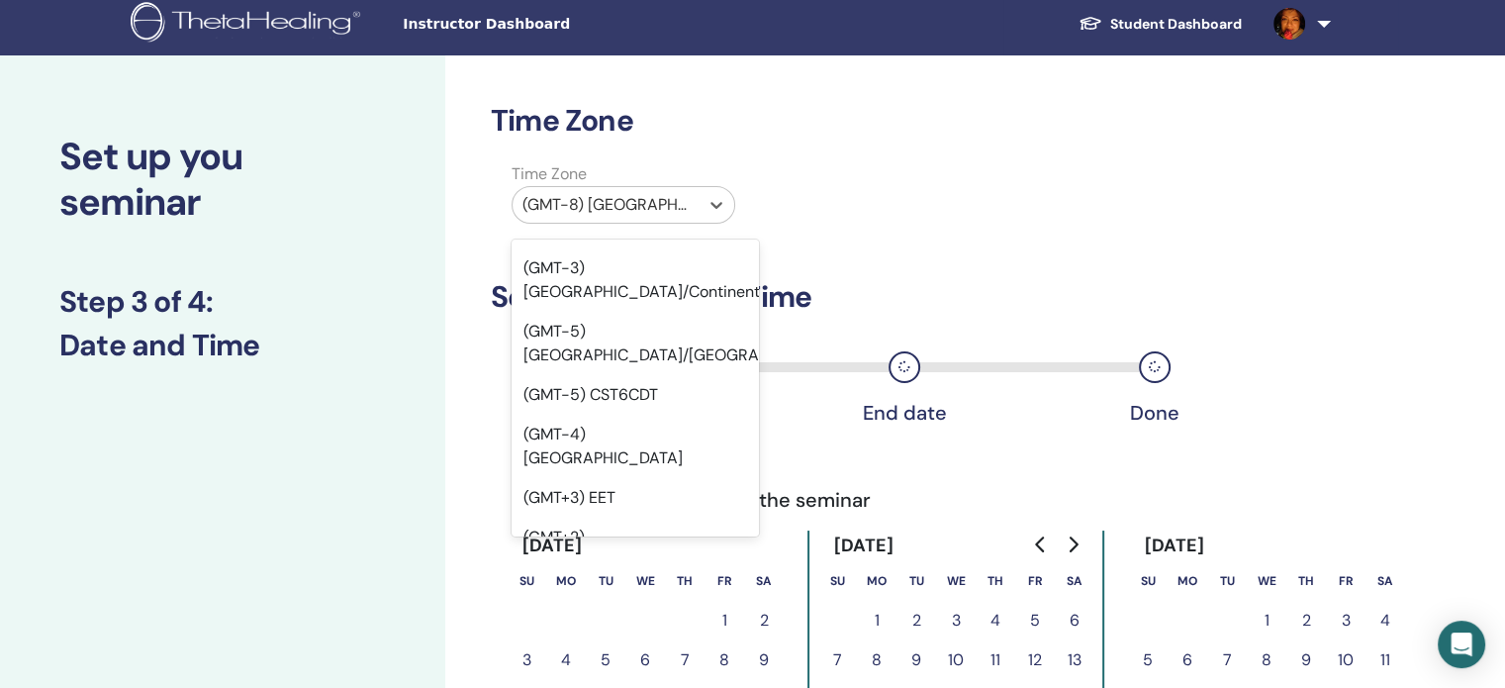
scroll to position [25682, 0]
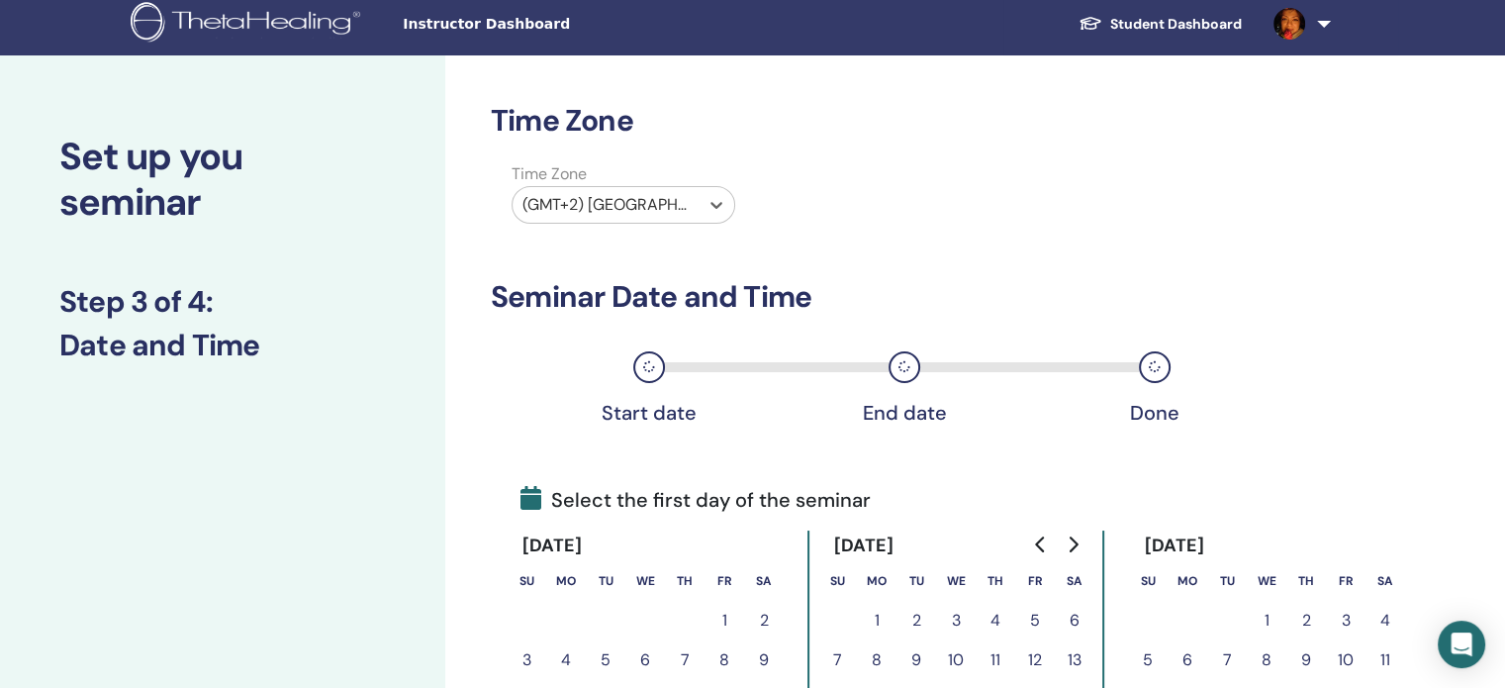
scroll to position [305, 0]
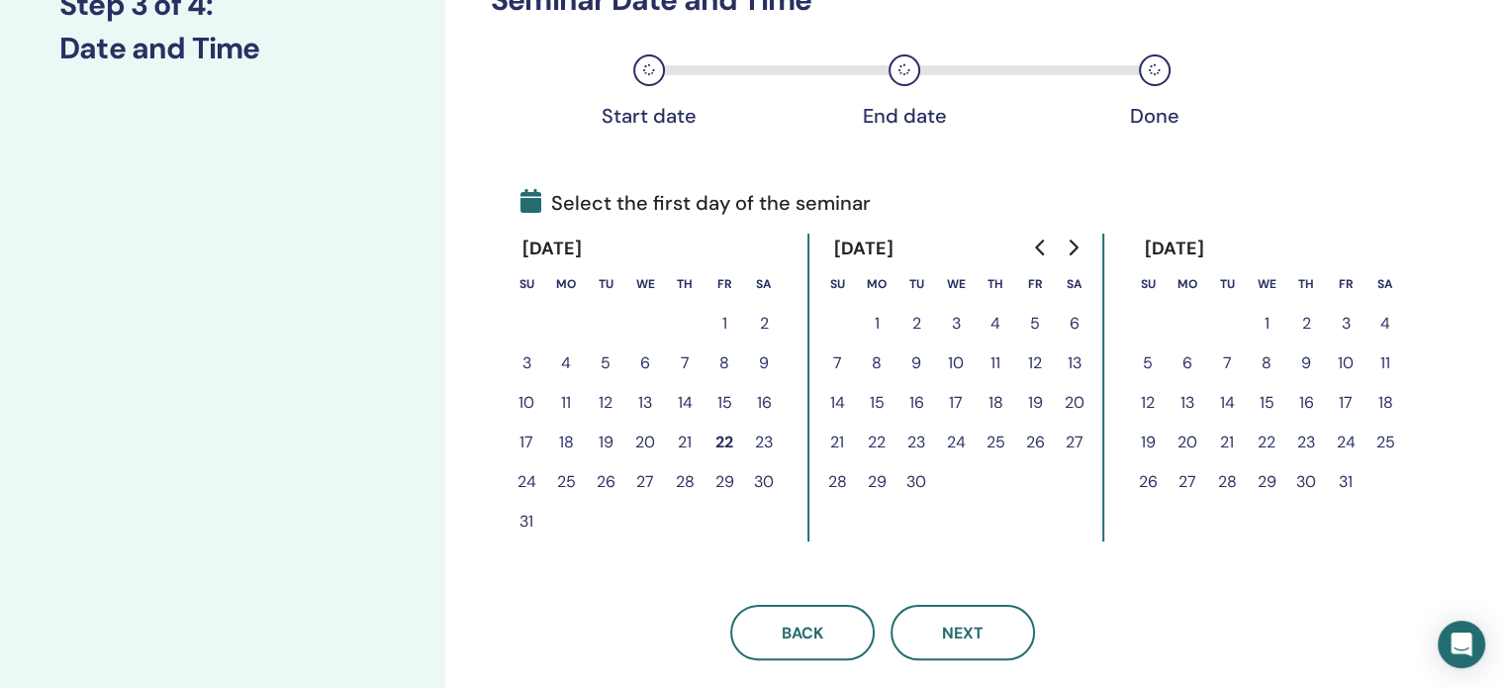
click at [727, 436] on button "22" at bounding box center [724, 442] width 40 height 40
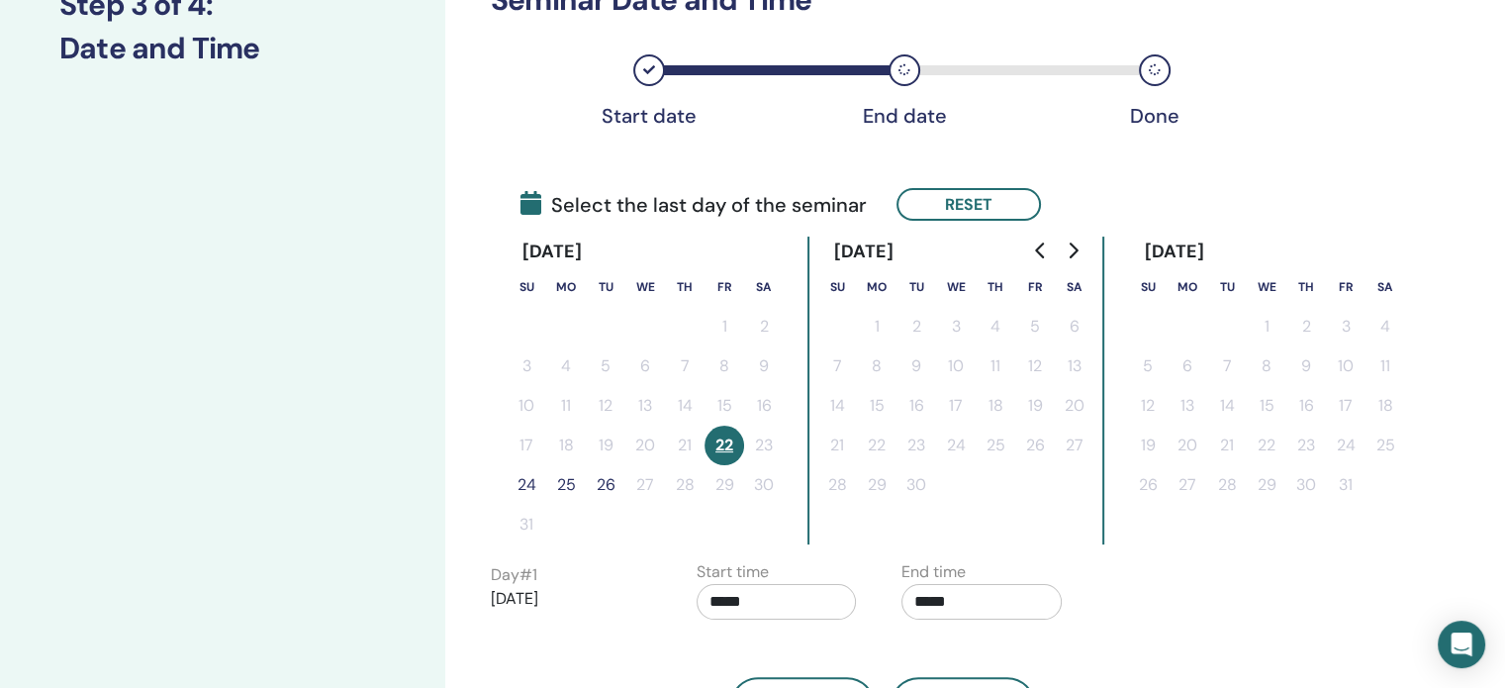
click at [532, 474] on button "24" at bounding box center [527, 485] width 40 height 40
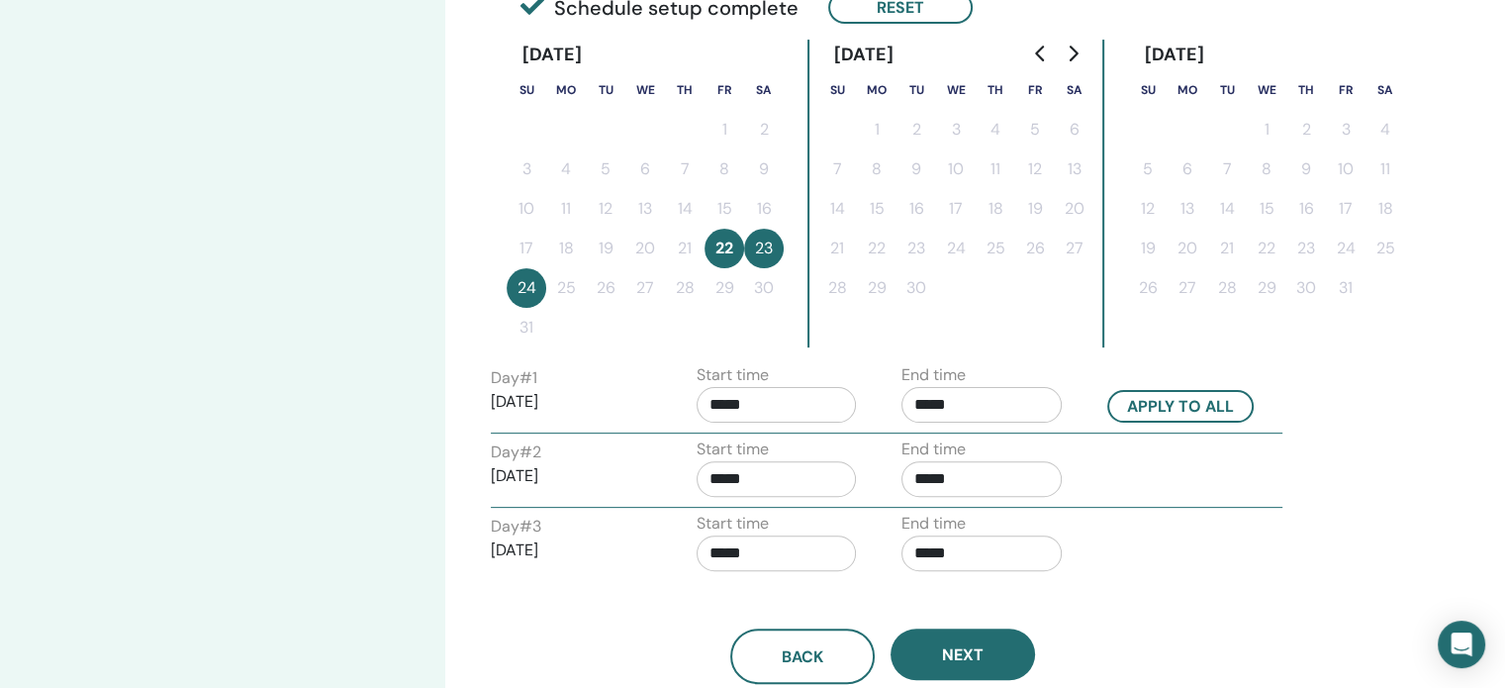
scroll to position [503, 0]
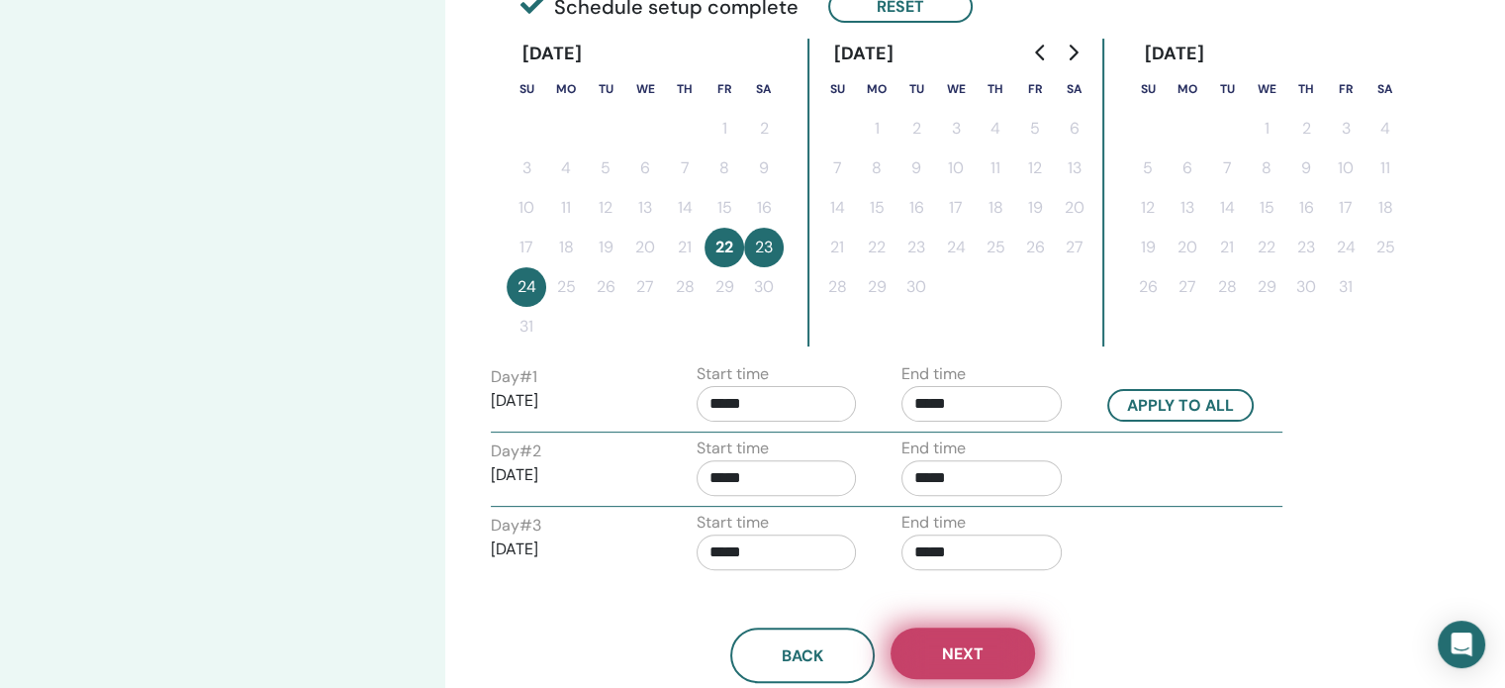
click at [961, 636] on button "Next" at bounding box center [962, 652] width 144 height 51
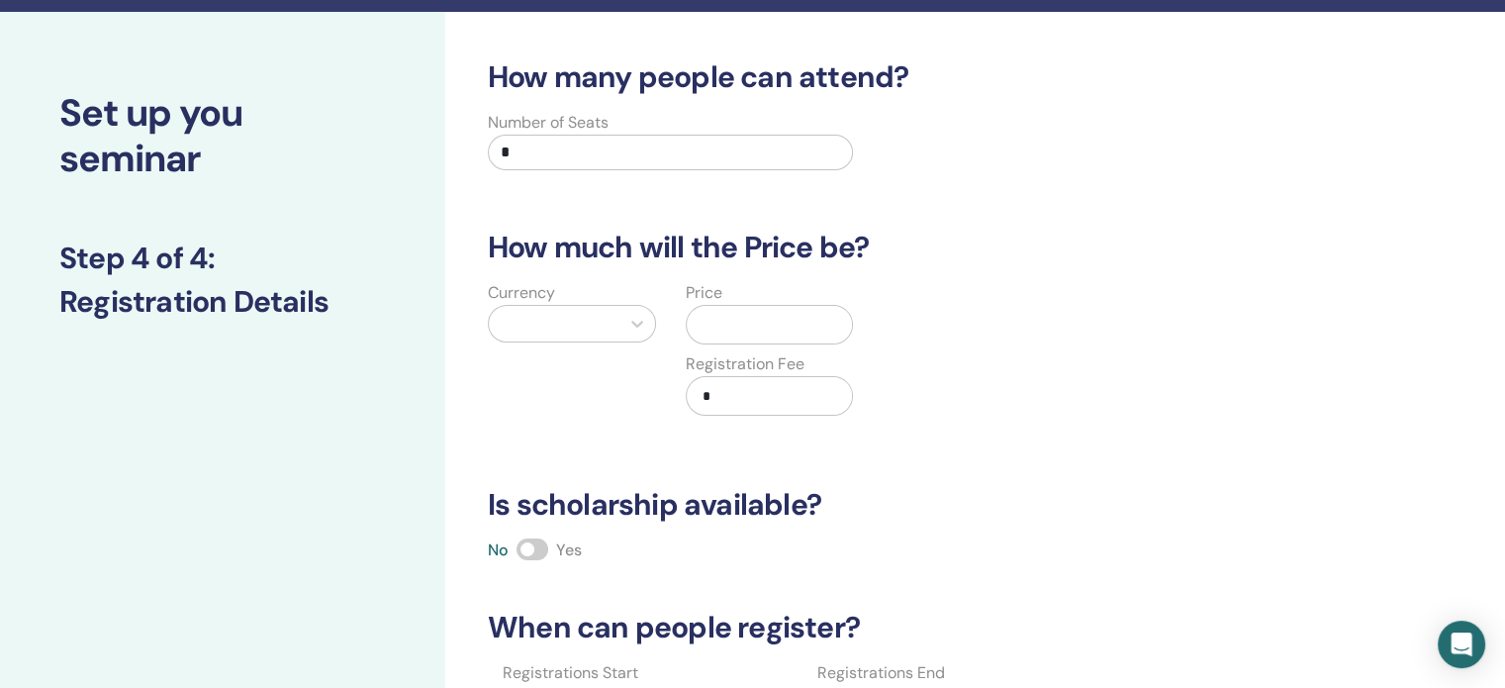
scroll to position [0, 0]
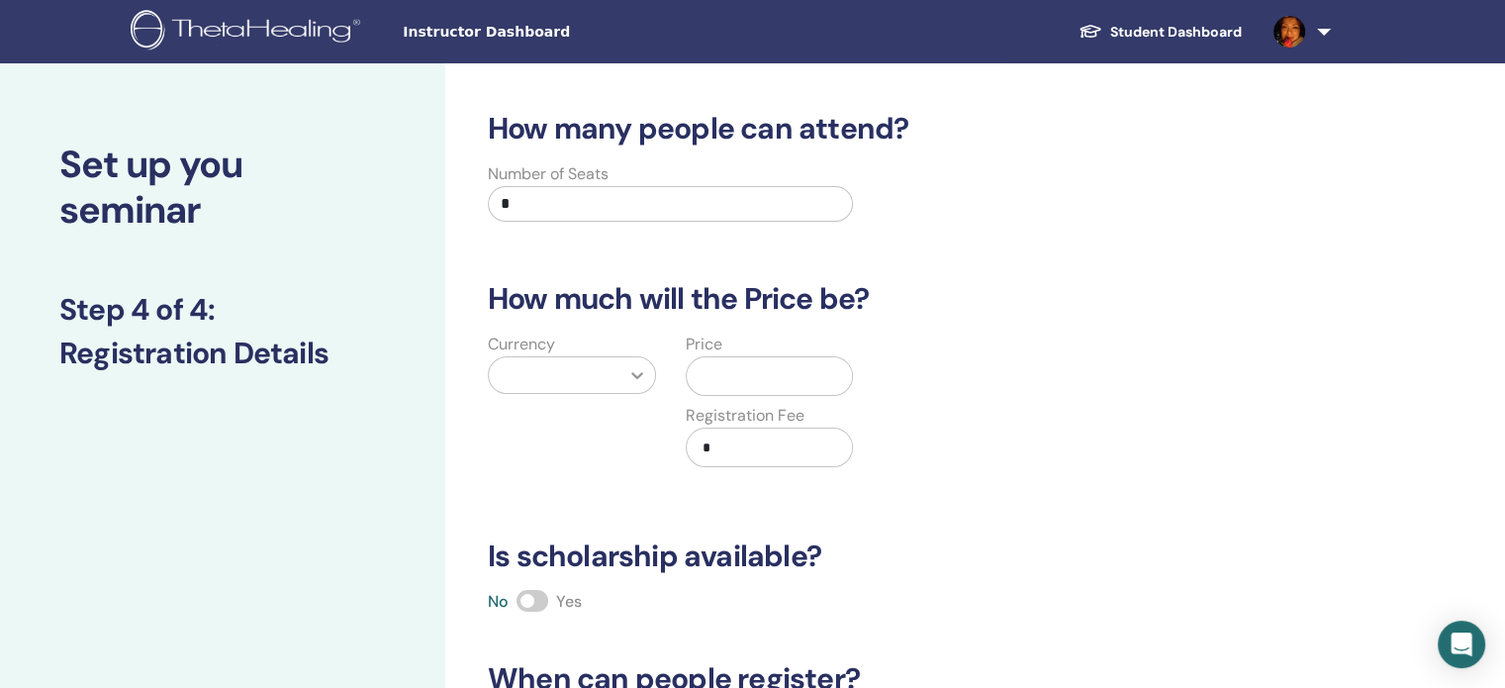
click at [637, 371] on div at bounding box center [637, 375] width 36 height 36
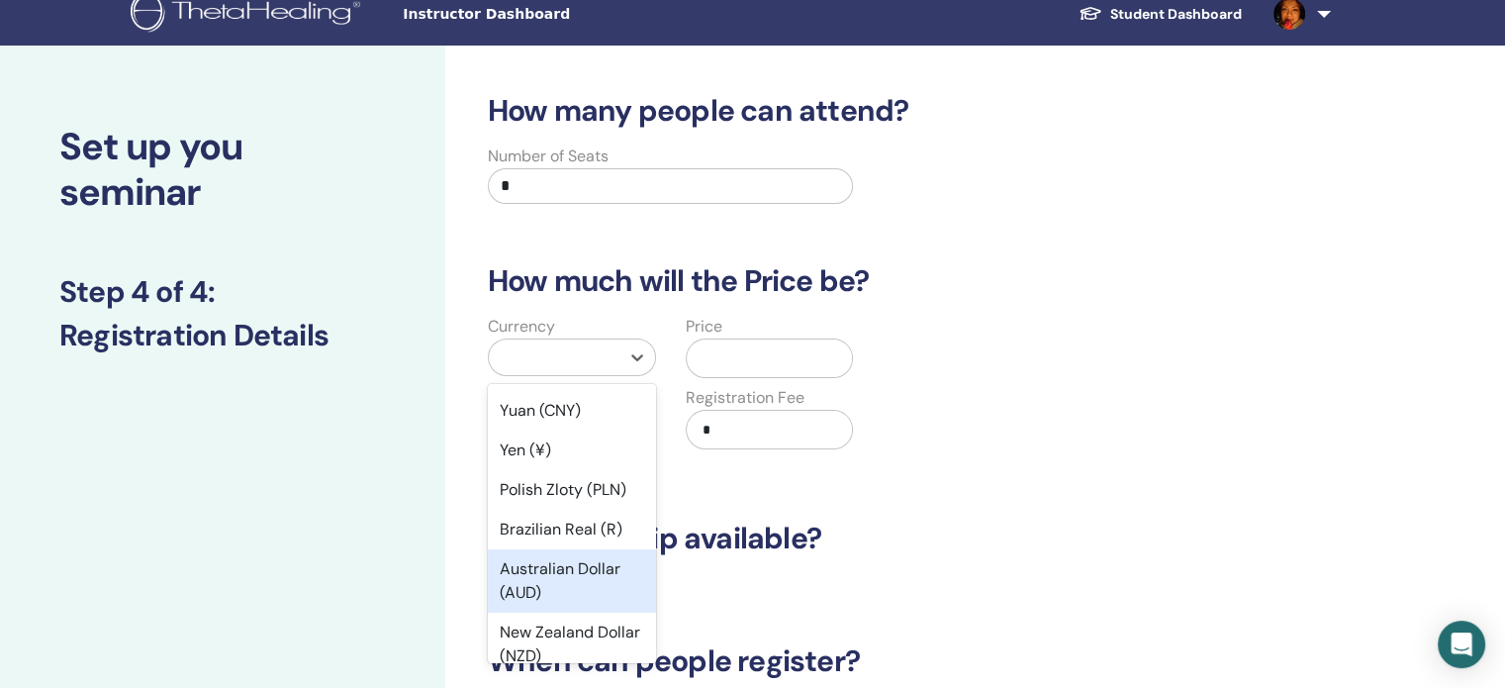
scroll to position [297, 0]
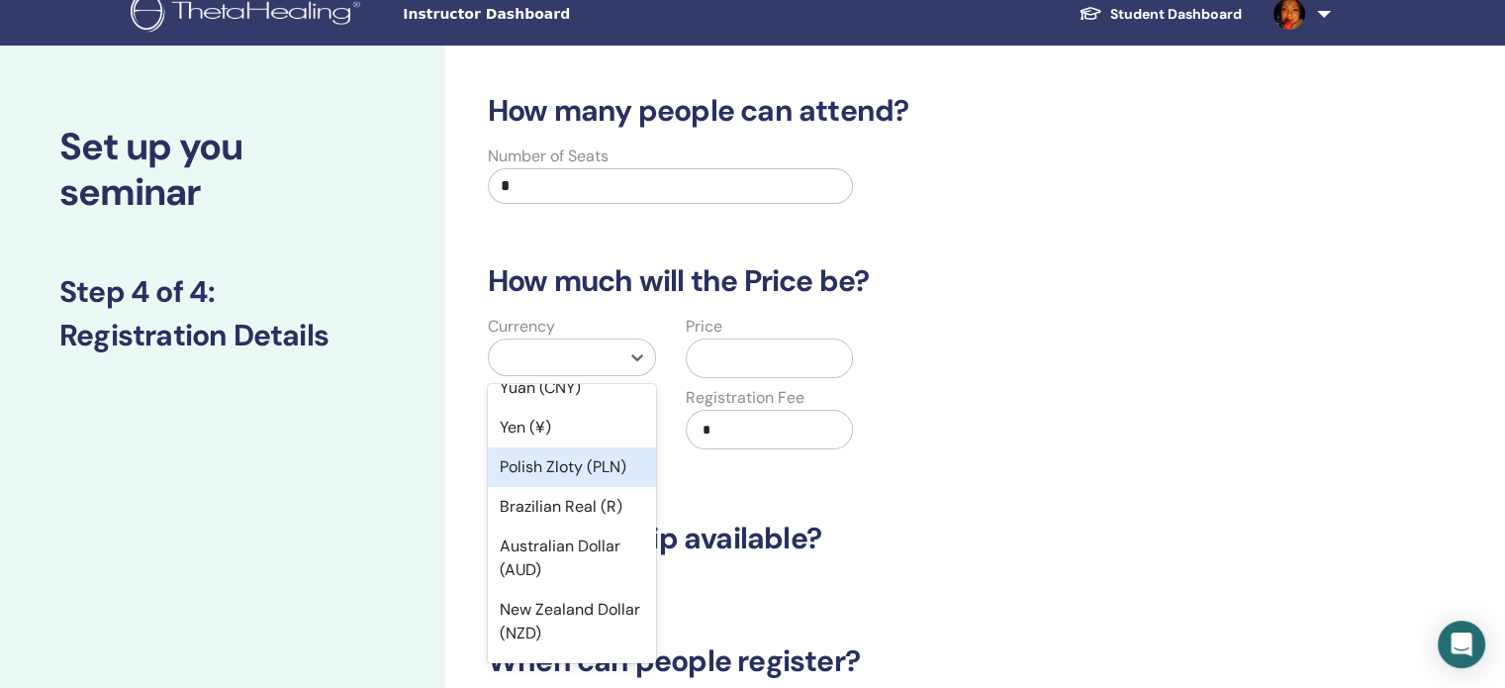
click at [556, 469] on div "Polish Zloty (PLN)" at bounding box center [572, 467] width 168 height 40
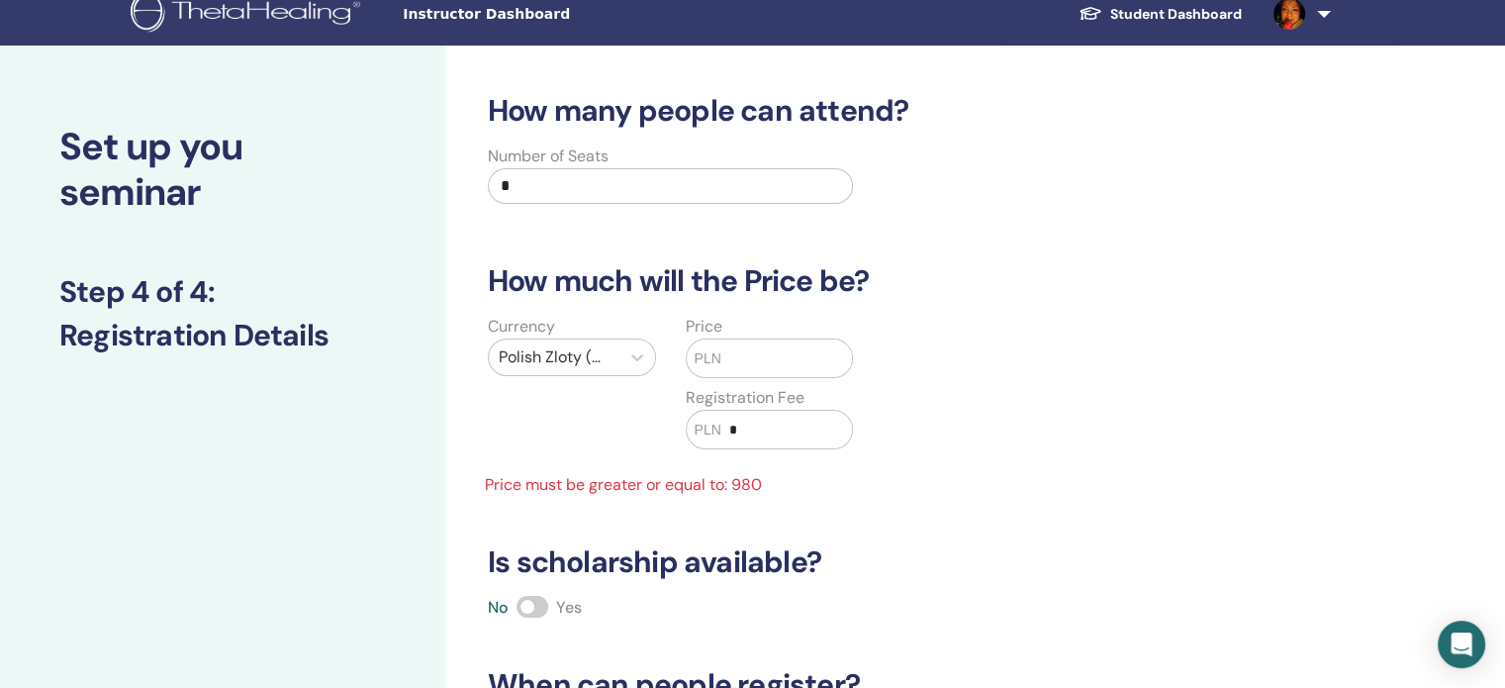
click at [743, 347] on input "text" at bounding box center [786, 358] width 131 height 38
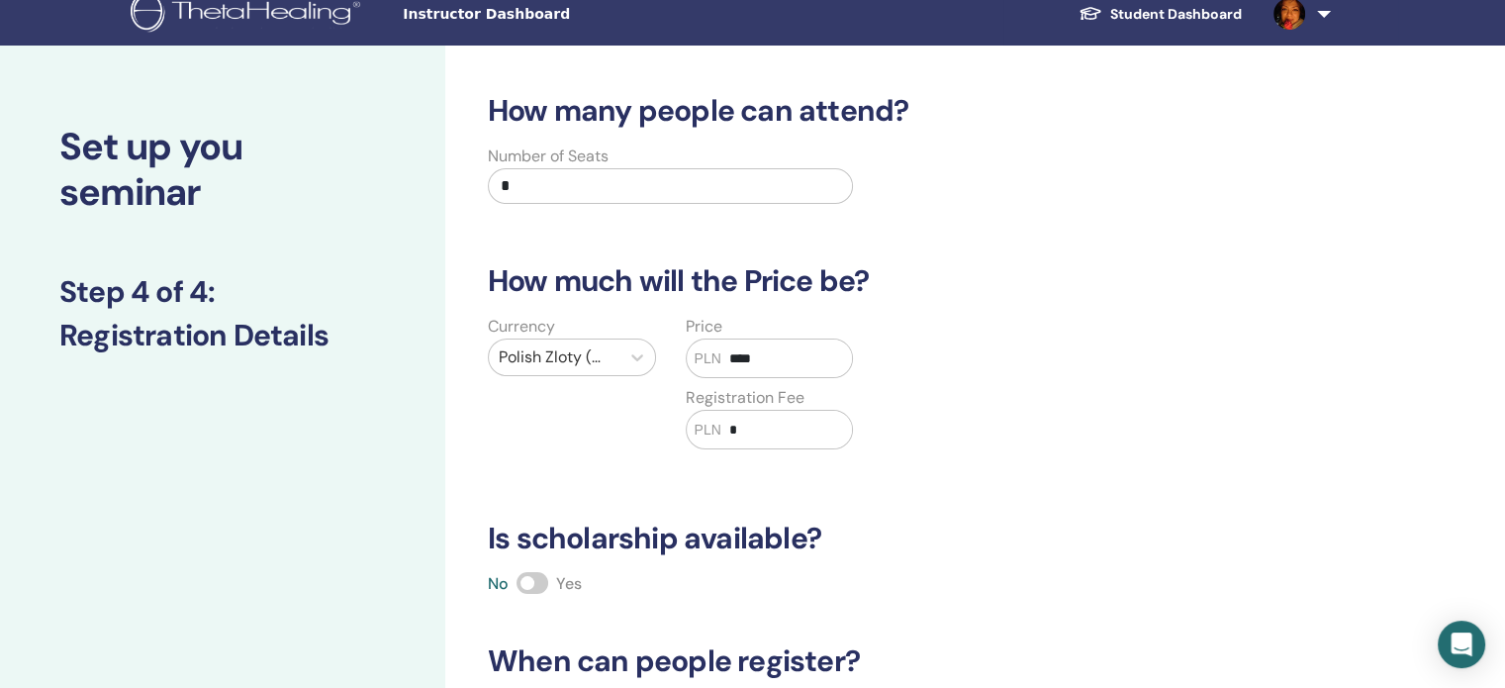
type input "****"
click at [789, 434] on input "*" at bounding box center [786, 430] width 131 height 38
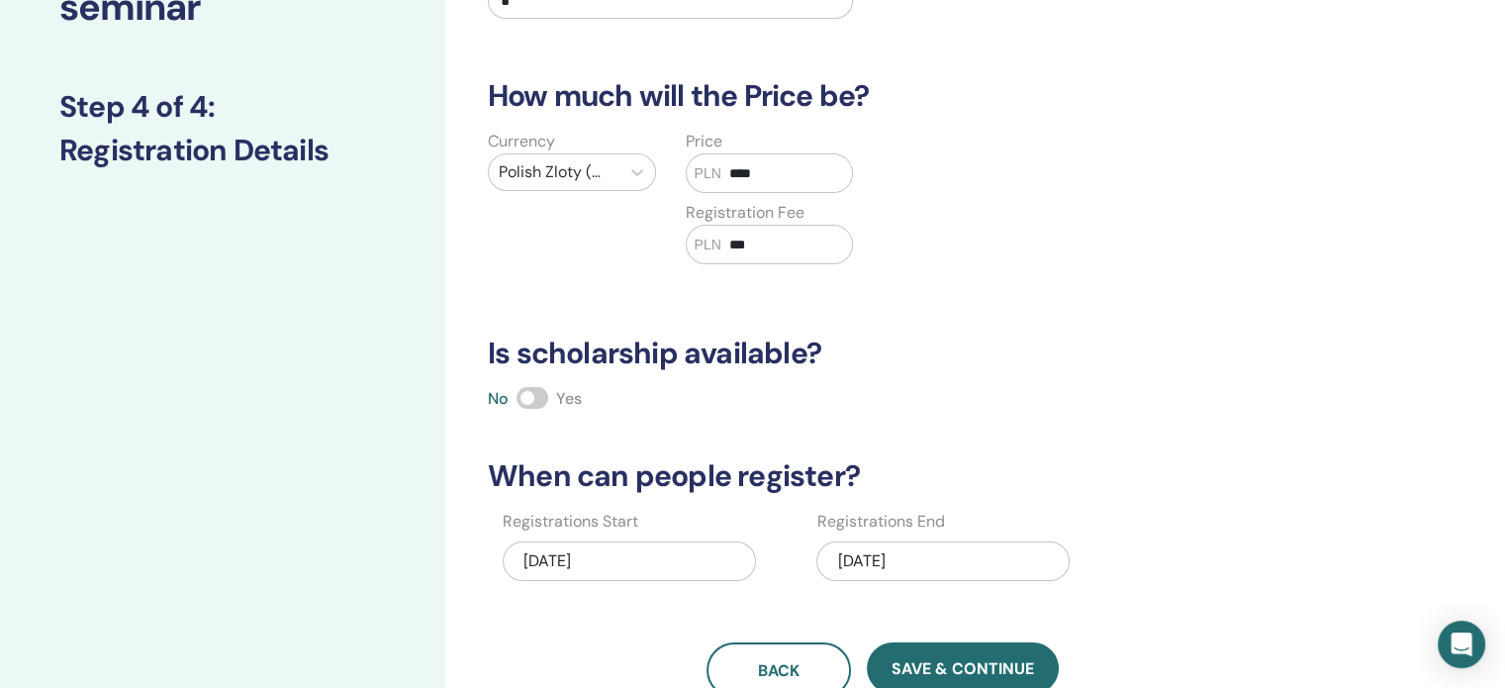
scroll to position [216, 0]
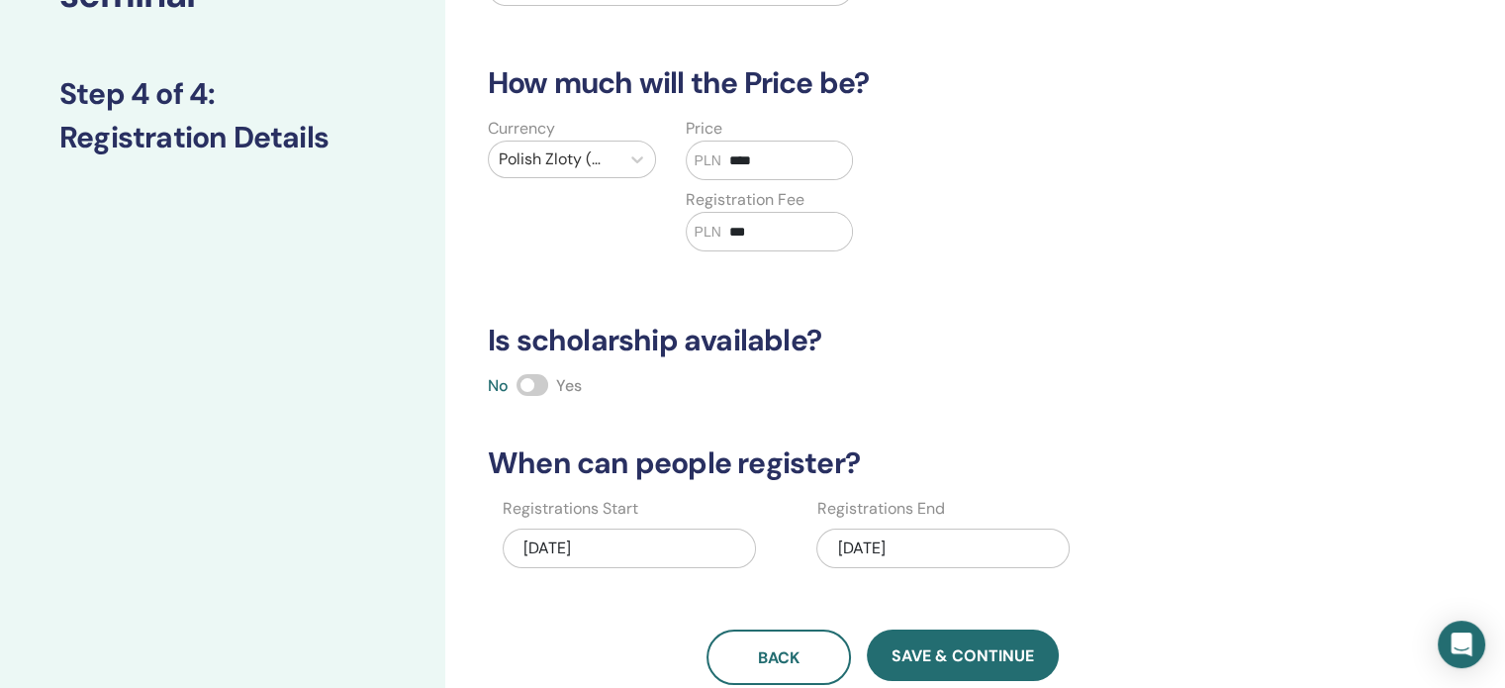
type input "***"
click at [942, 539] on div "08/24/2025" at bounding box center [942, 548] width 253 height 40
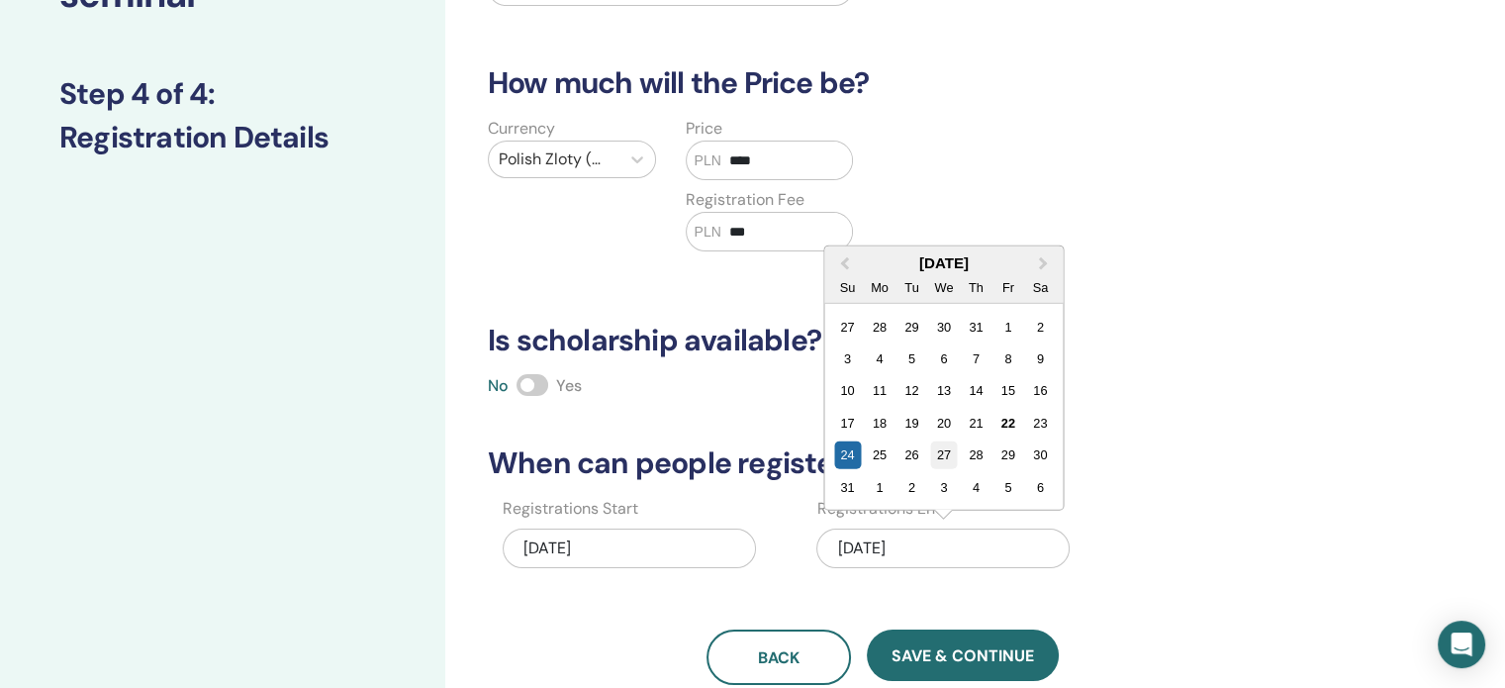
click at [948, 458] on div "27" at bounding box center [943, 454] width 27 height 27
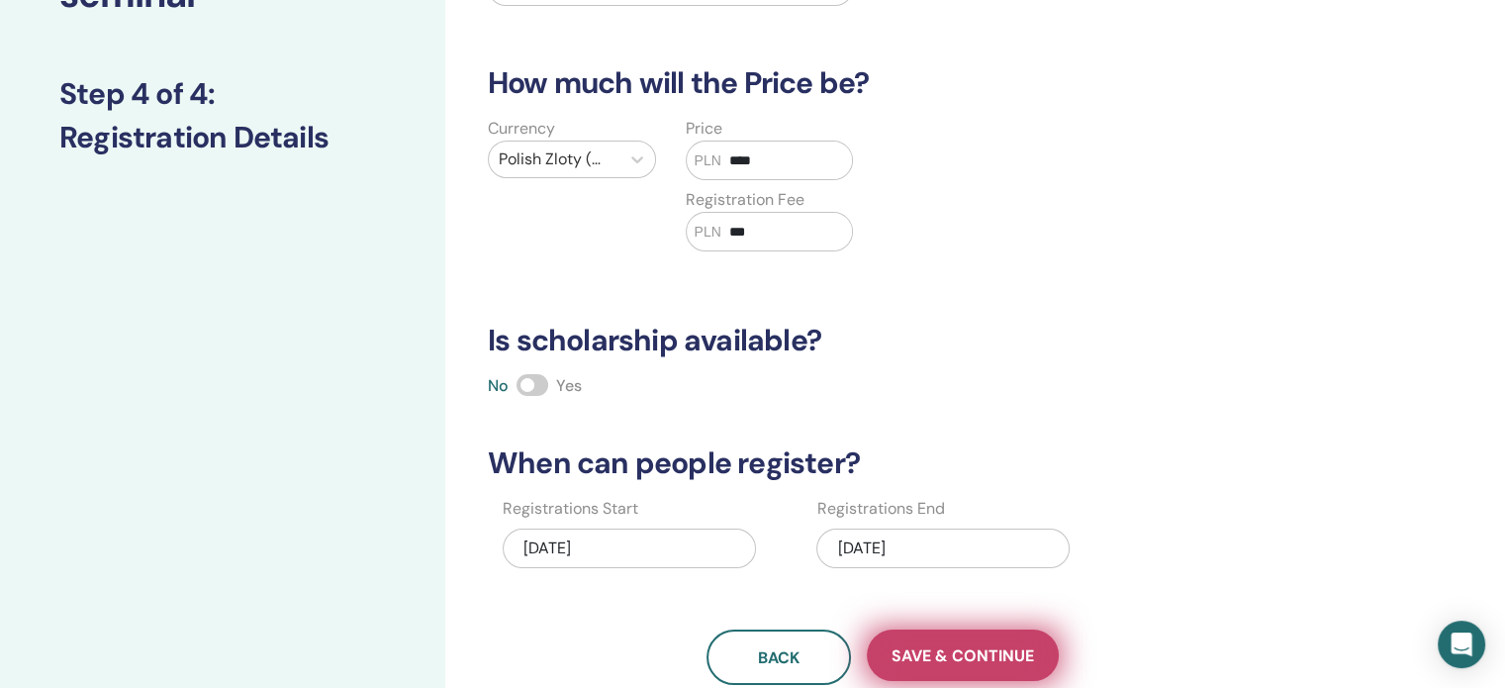
click at [918, 647] on span "Save & Continue" at bounding box center [962, 655] width 142 height 21
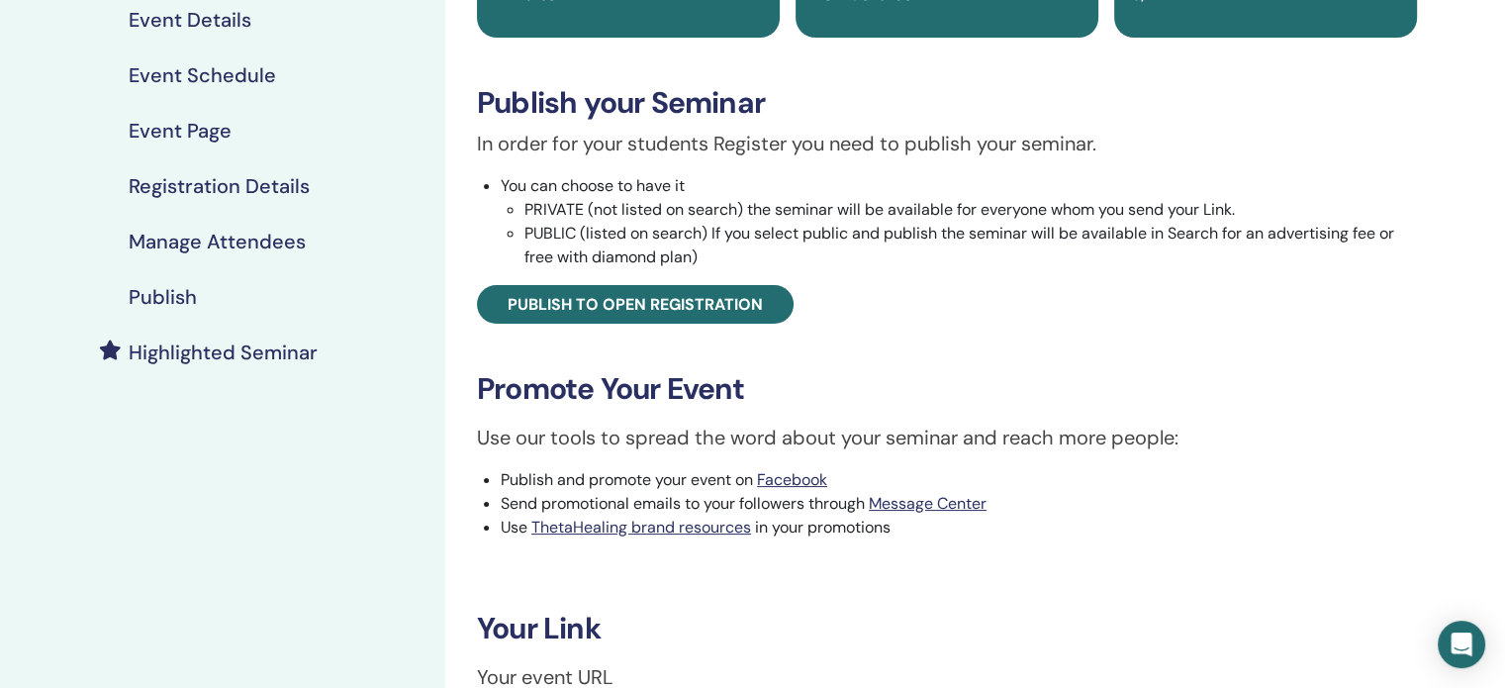
scroll to position [297, 0]
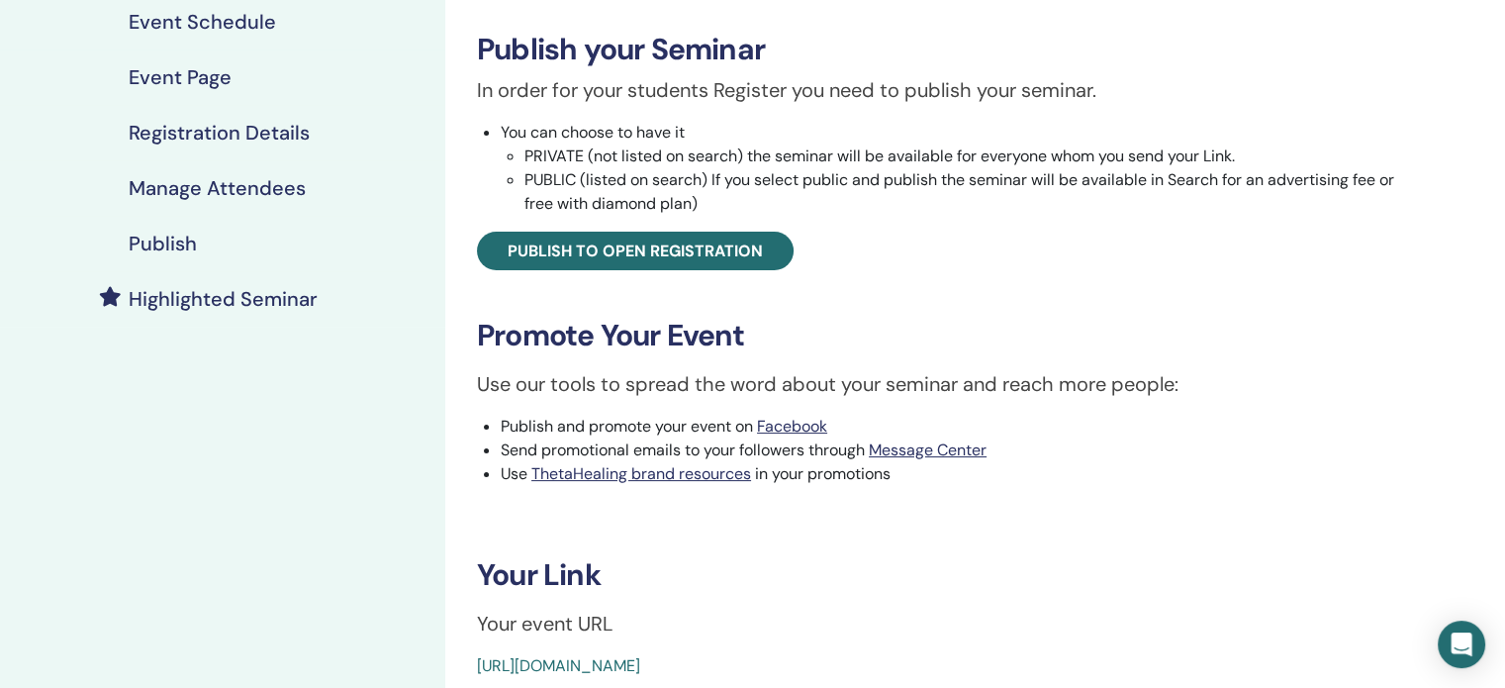
click at [157, 243] on h4 "Publish" at bounding box center [163, 244] width 68 height 24
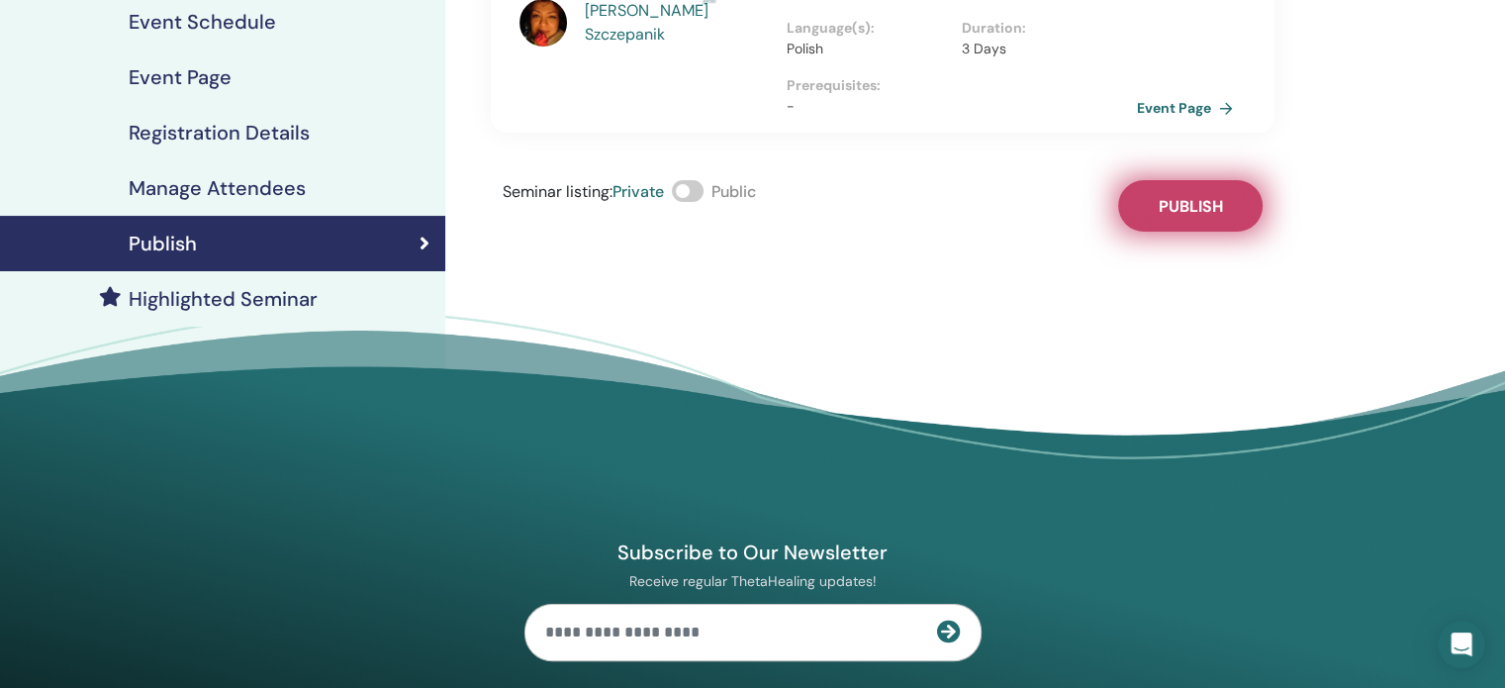
click at [1175, 196] on span "Publish" at bounding box center [1191, 206] width 64 height 21
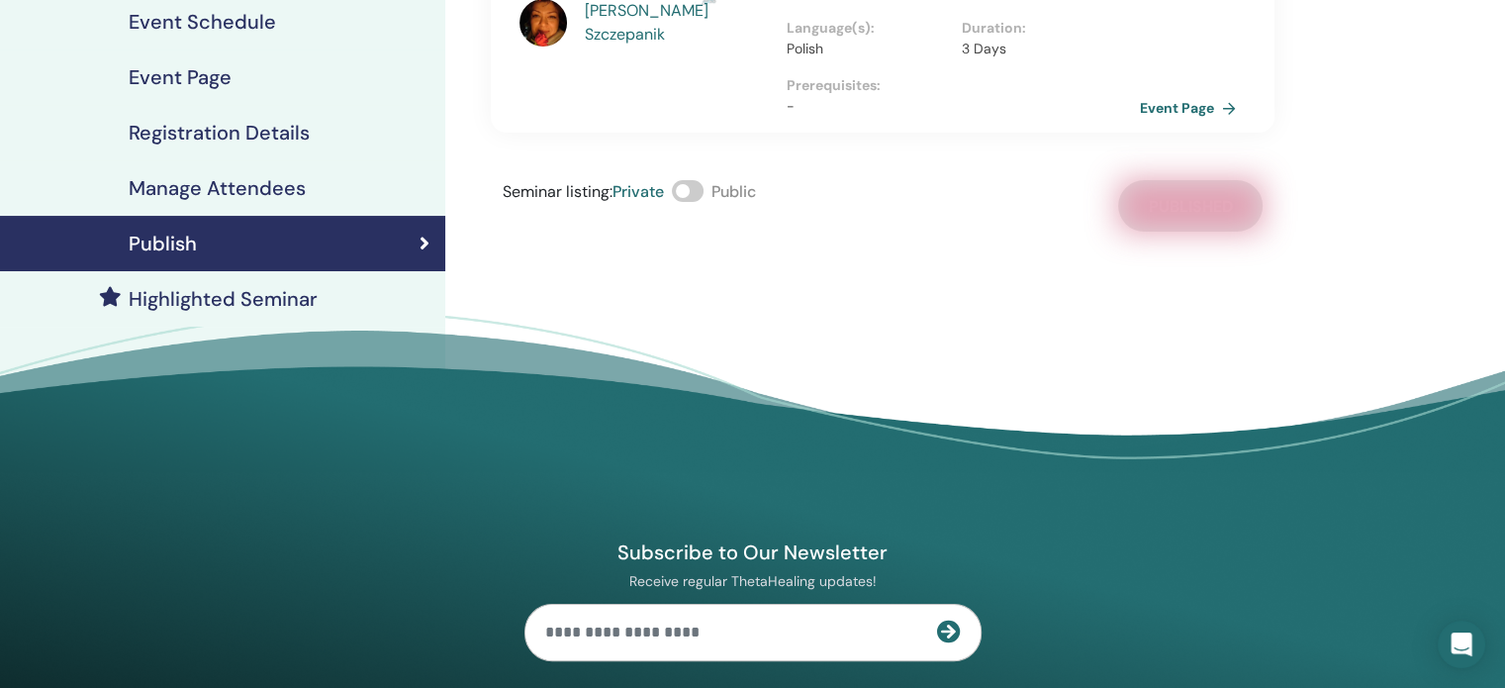
click at [1168, 93] on link "Event Page" at bounding box center [1192, 108] width 104 height 30
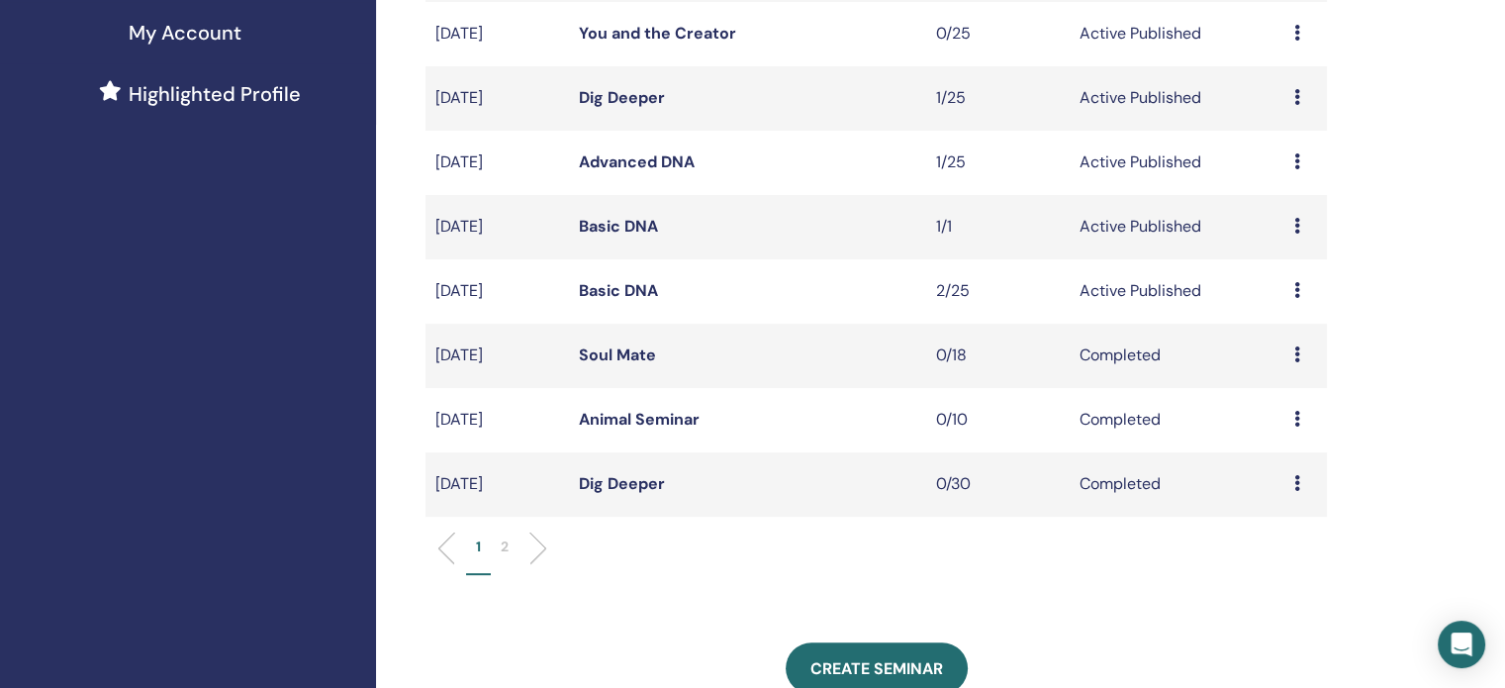
scroll to position [495, 0]
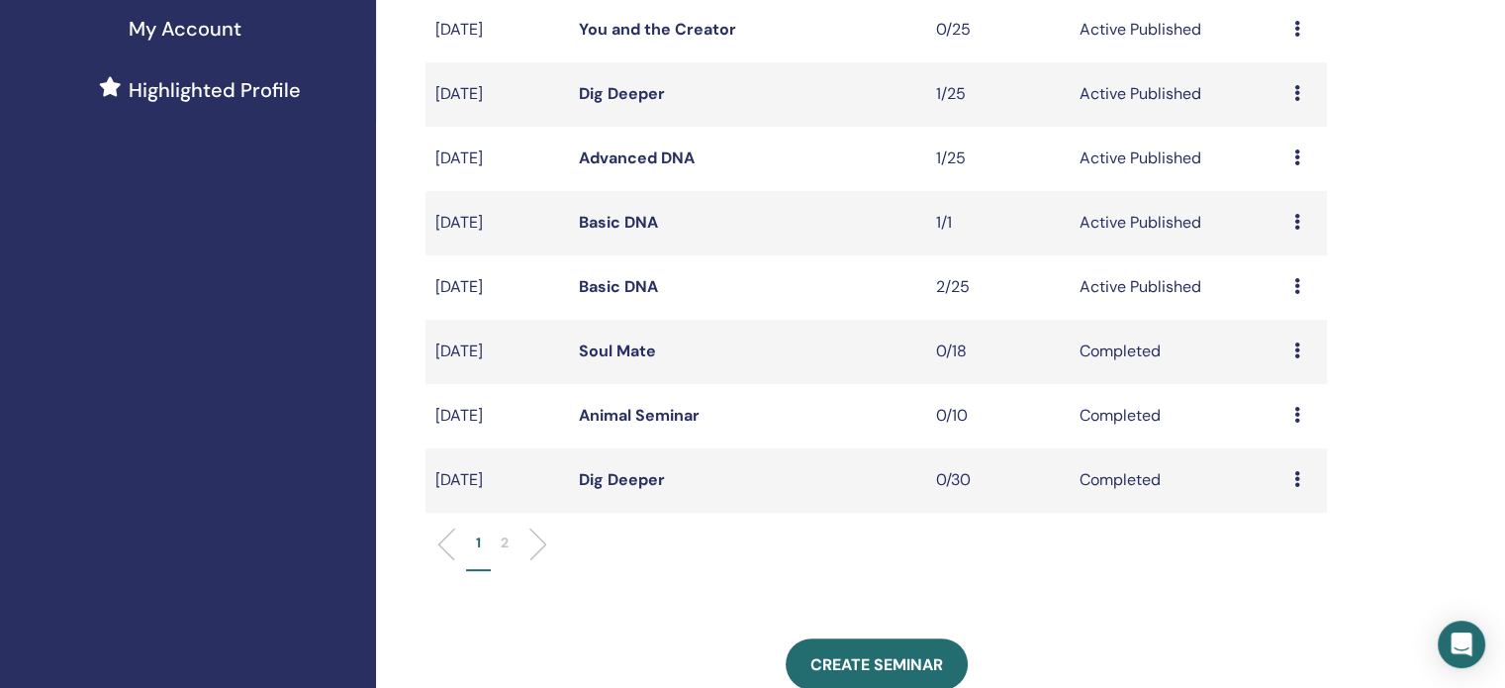
click at [624, 214] on link "Basic DNA" at bounding box center [618, 222] width 79 height 21
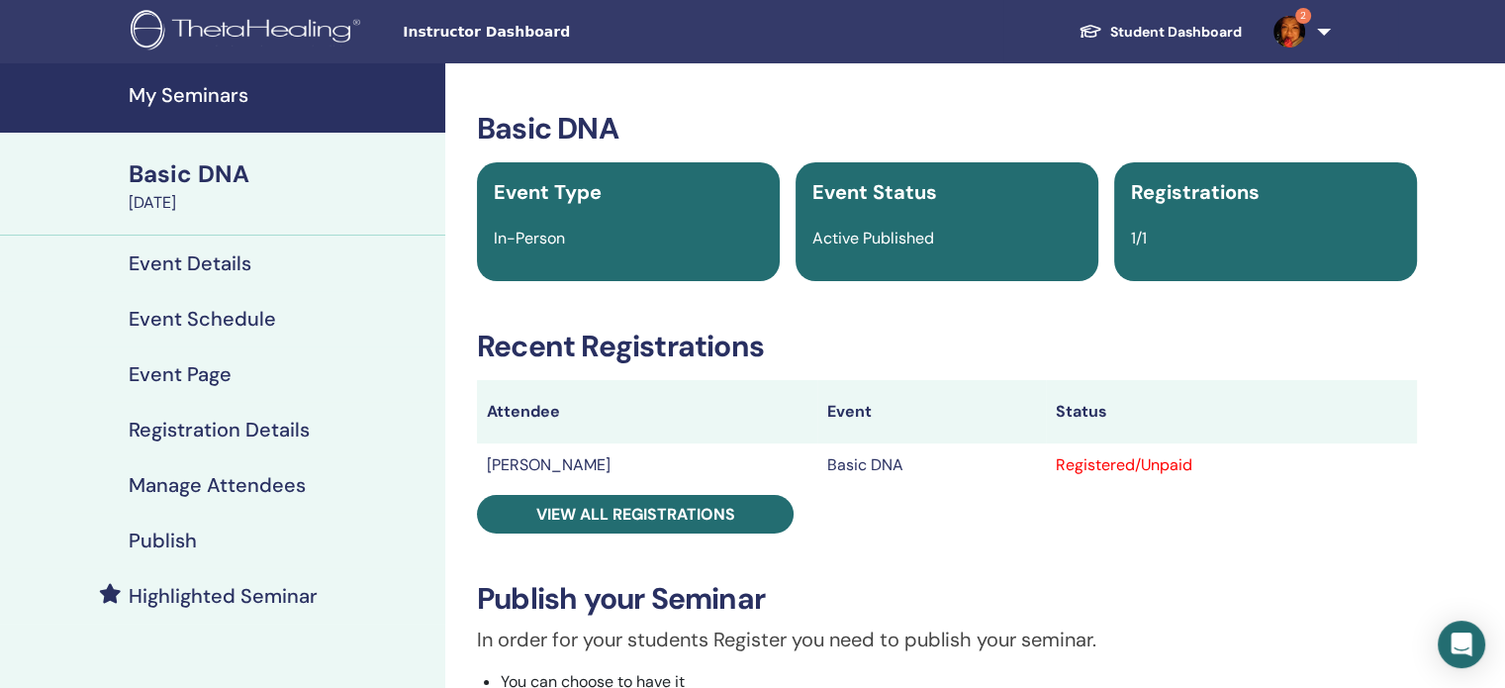
click at [227, 482] on h4 "Manage Attendees" at bounding box center [217, 485] width 177 height 24
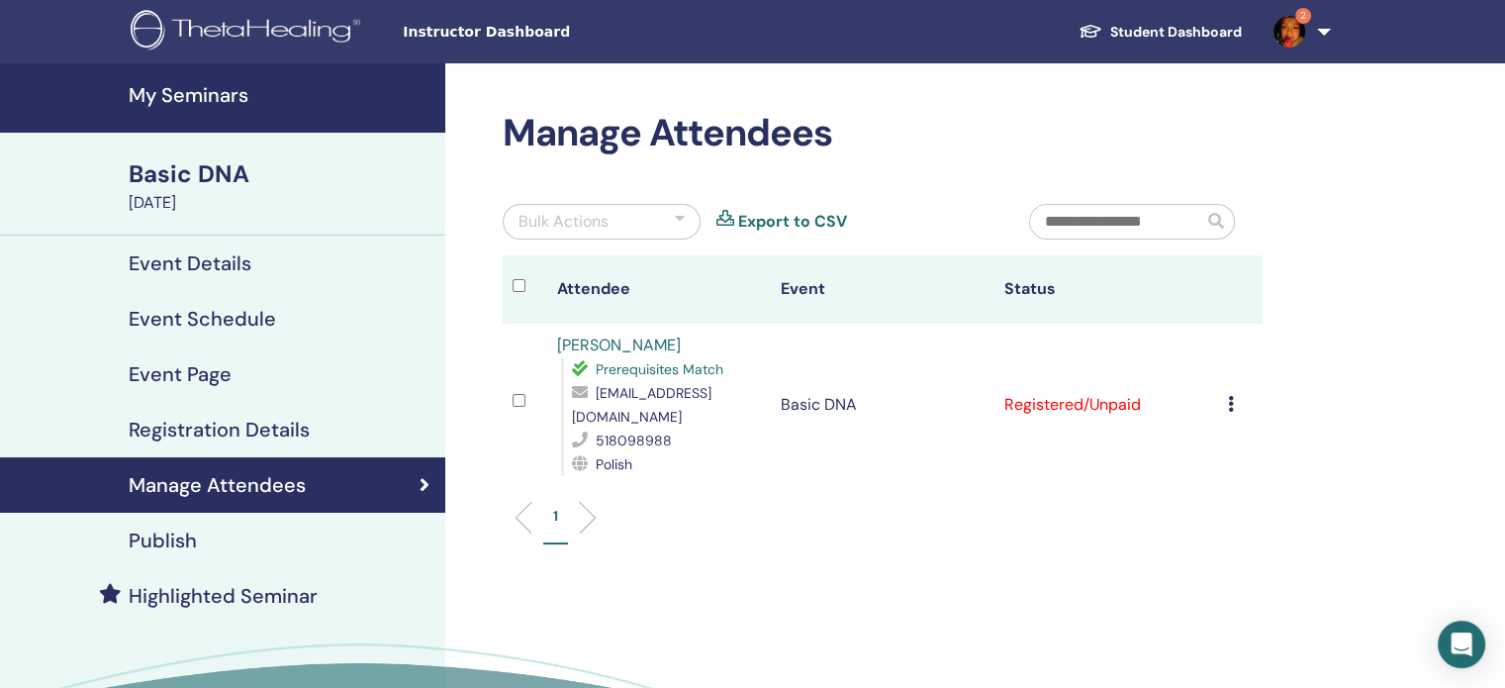
click at [678, 219] on div at bounding box center [680, 222] width 10 height 24
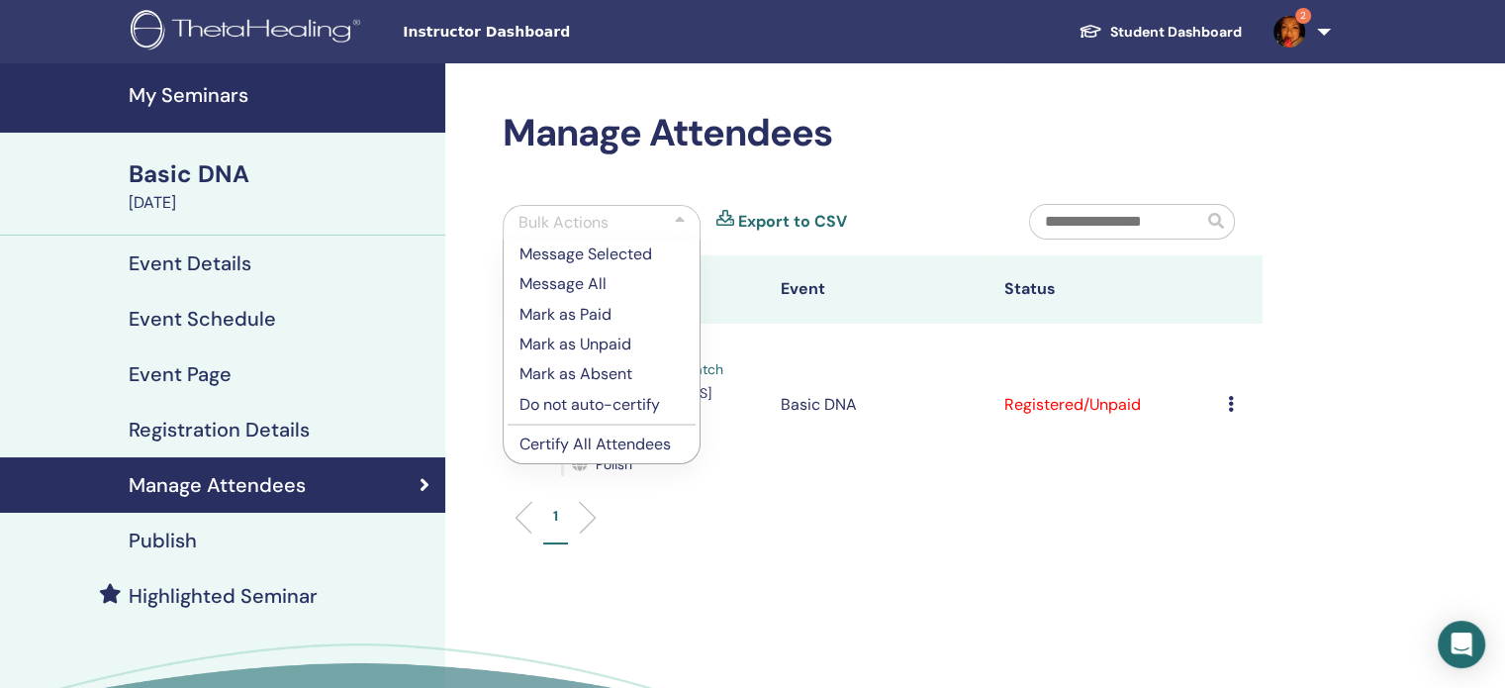
click at [616, 408] on p "Do not auto-certify" at bounding box center [601, 405] width 164 height 24
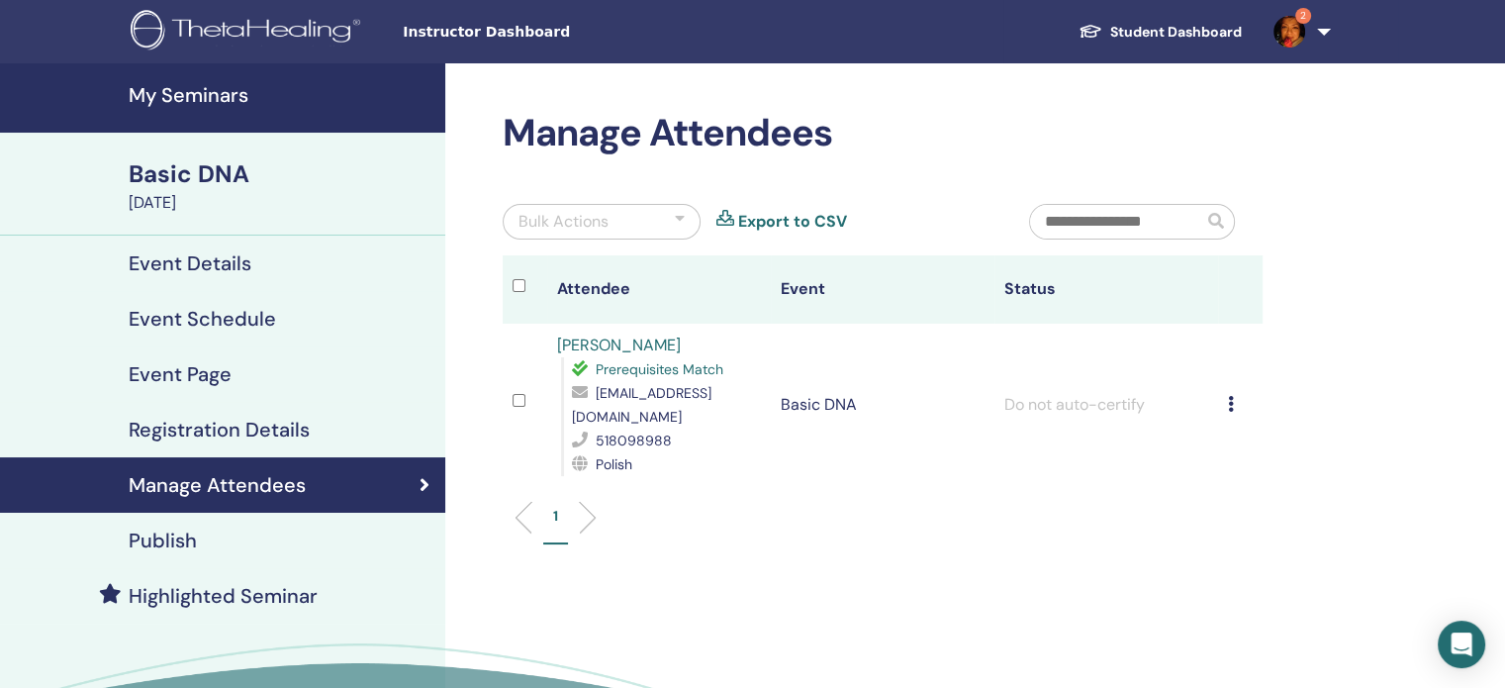
click at [1228, 405] on icon at bounding box center [1231, 404] width 6 height 16
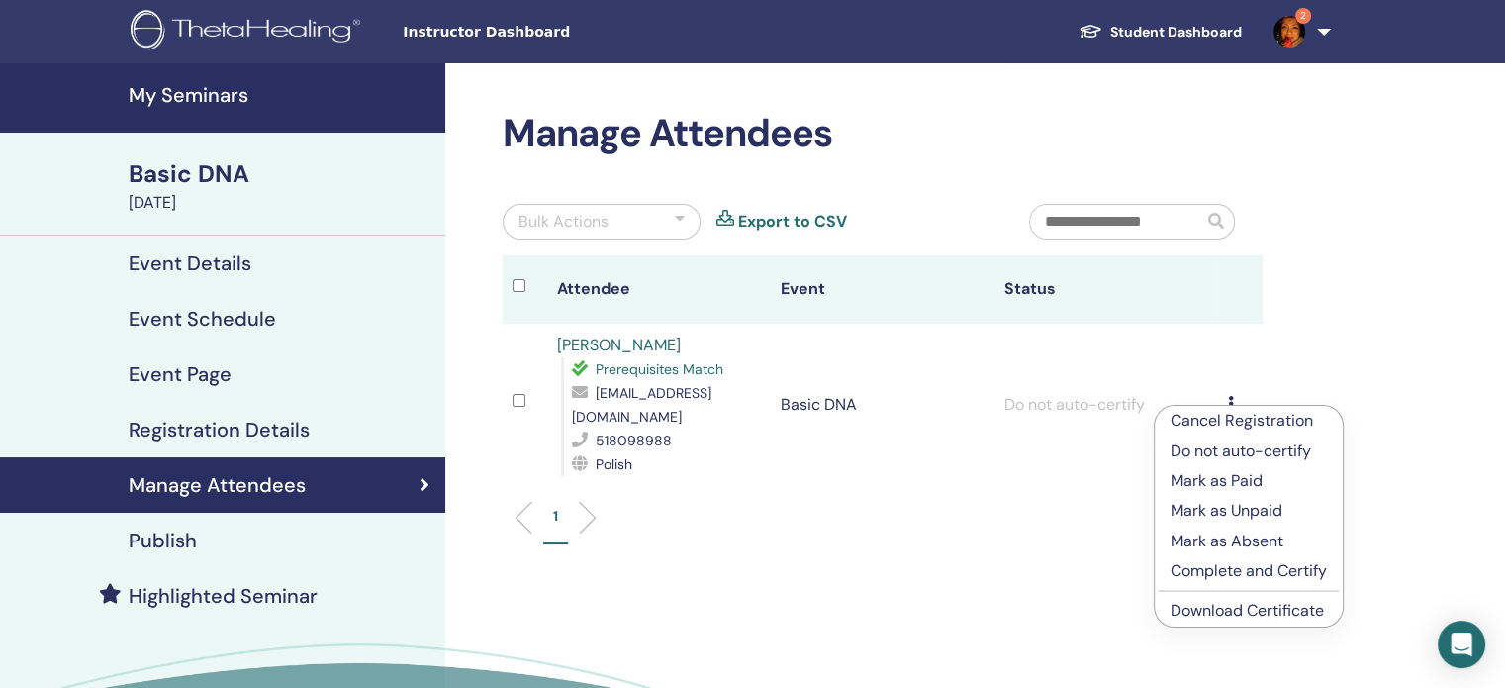
click at [1219, 604] on link "Download Certificate" at bounding box center [1246, 610] width 153 height 21
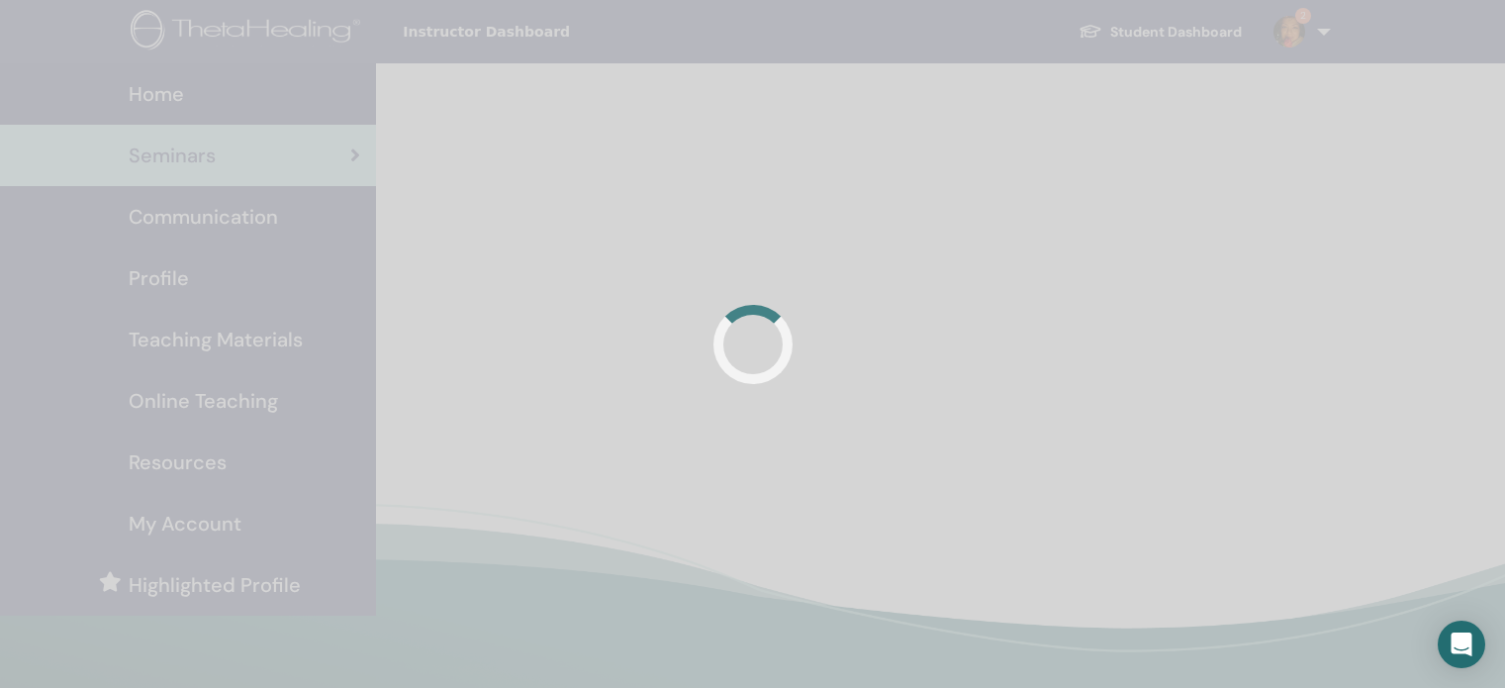
scroll to position [471, 0]
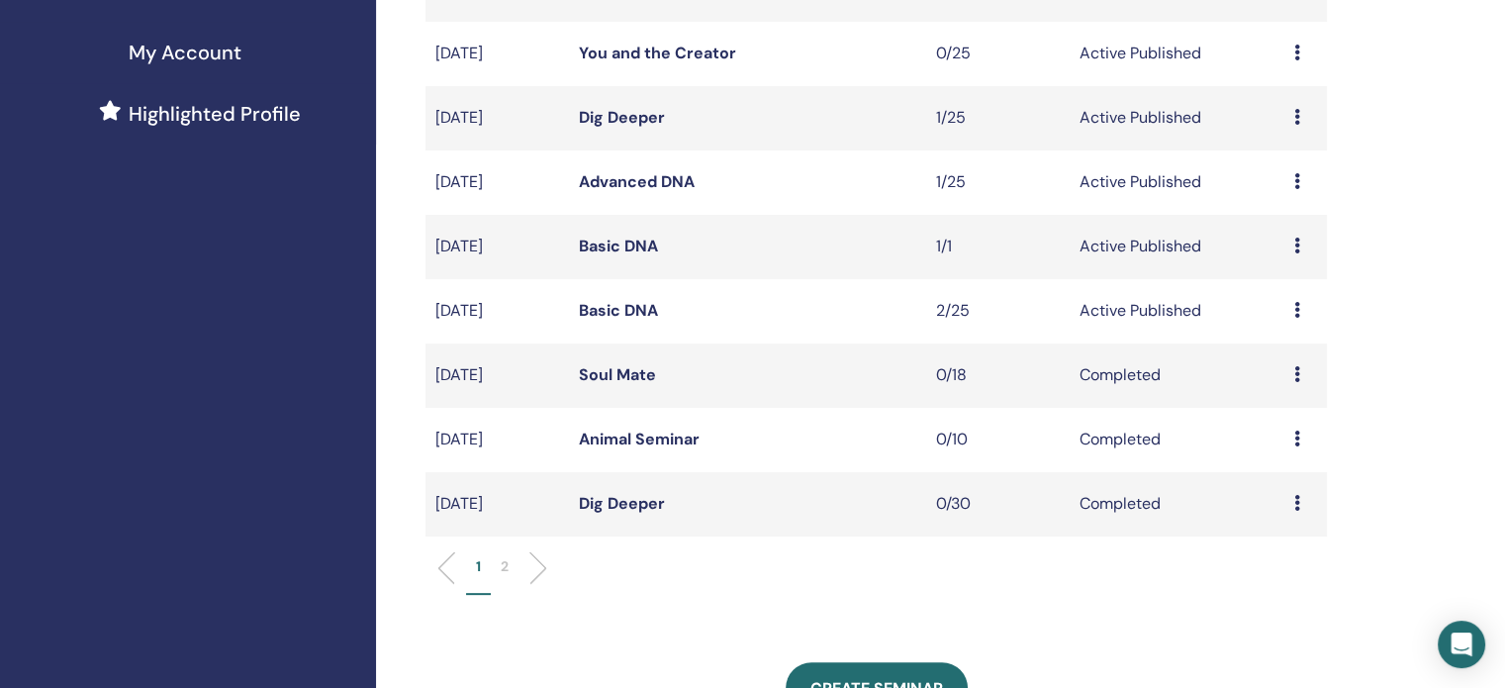
click at [625, 308] on link "Basic DNA" at bounding box center [618, 310] width 79 height 21
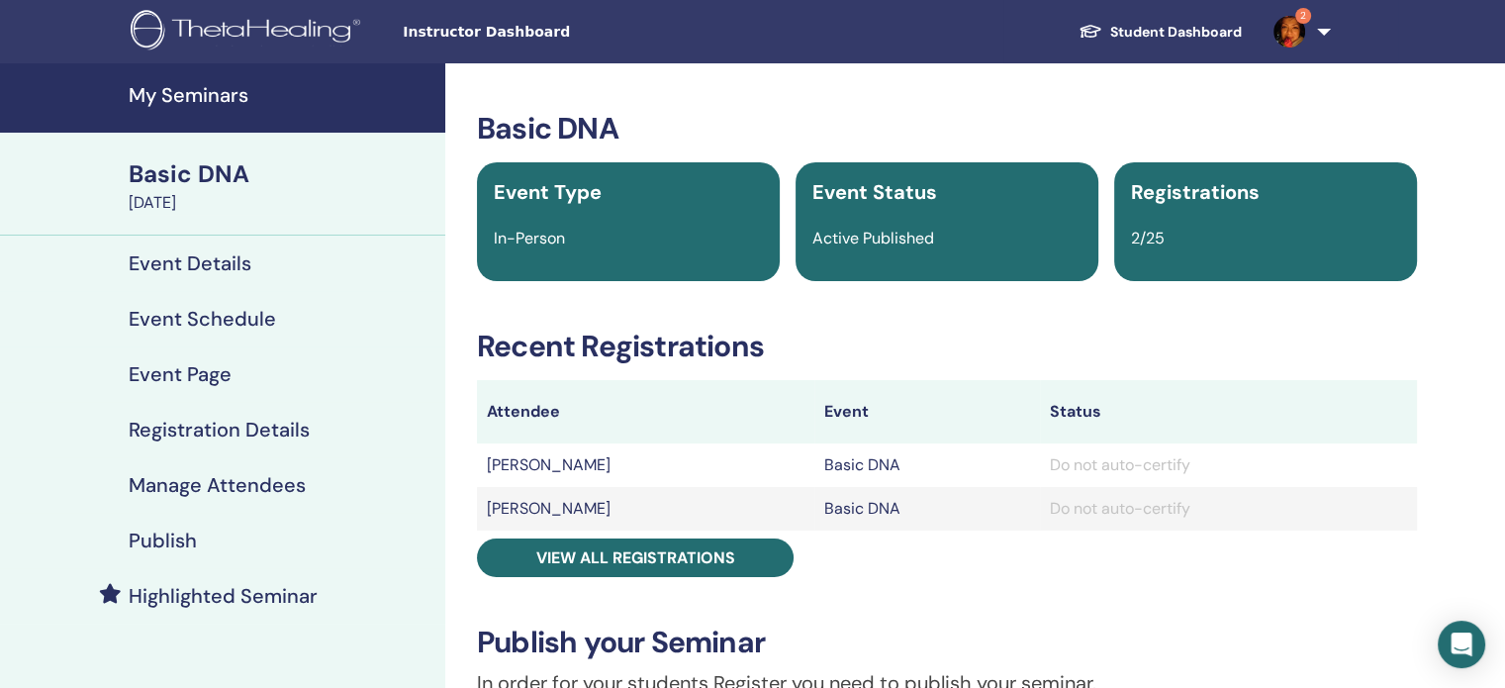
click at [255, 482] on h4 "Manage Attendees" at bounding box center [217, 485] width 177 height 24
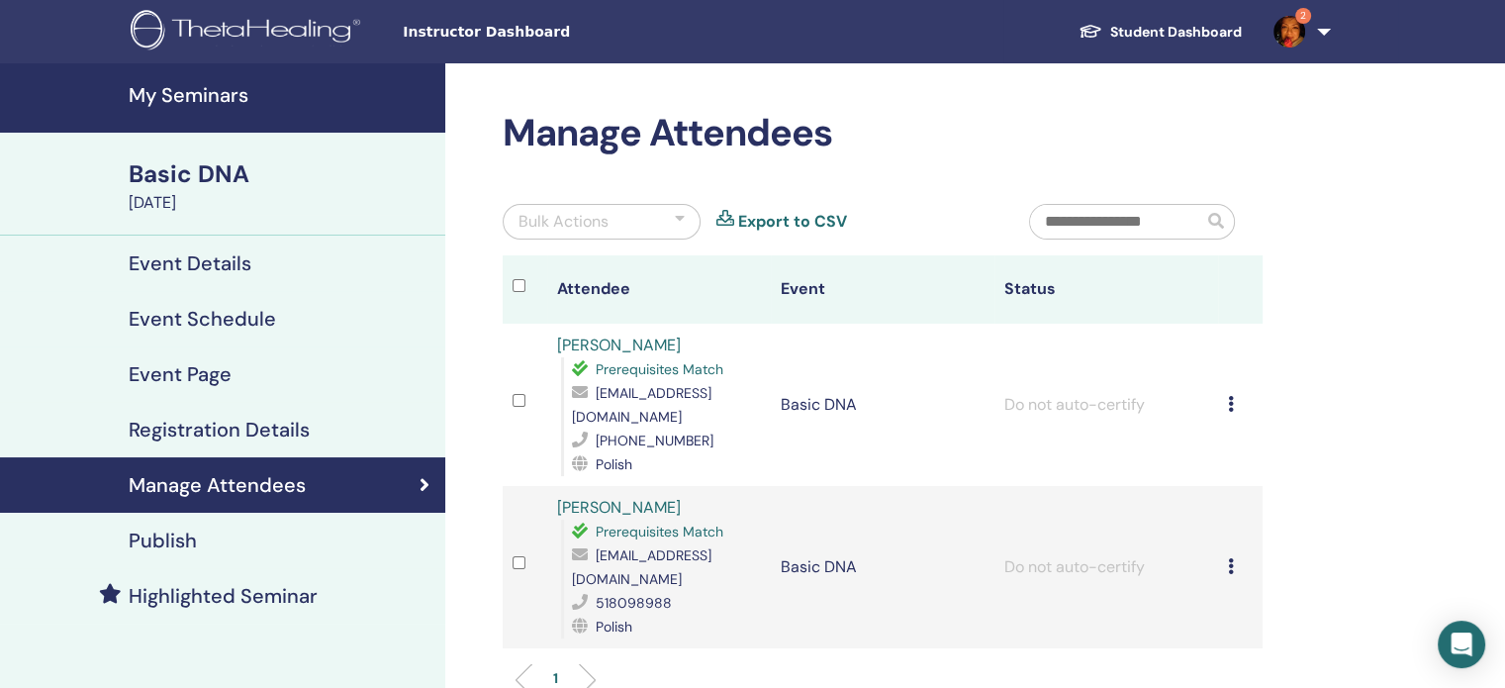
click at [1234, 555] on div "Cancel Registration Do not auto-certify Mark as Paid Mark as Unpaid Mark as Abs…" at bounding box center [1240, 567] width 25 height 24
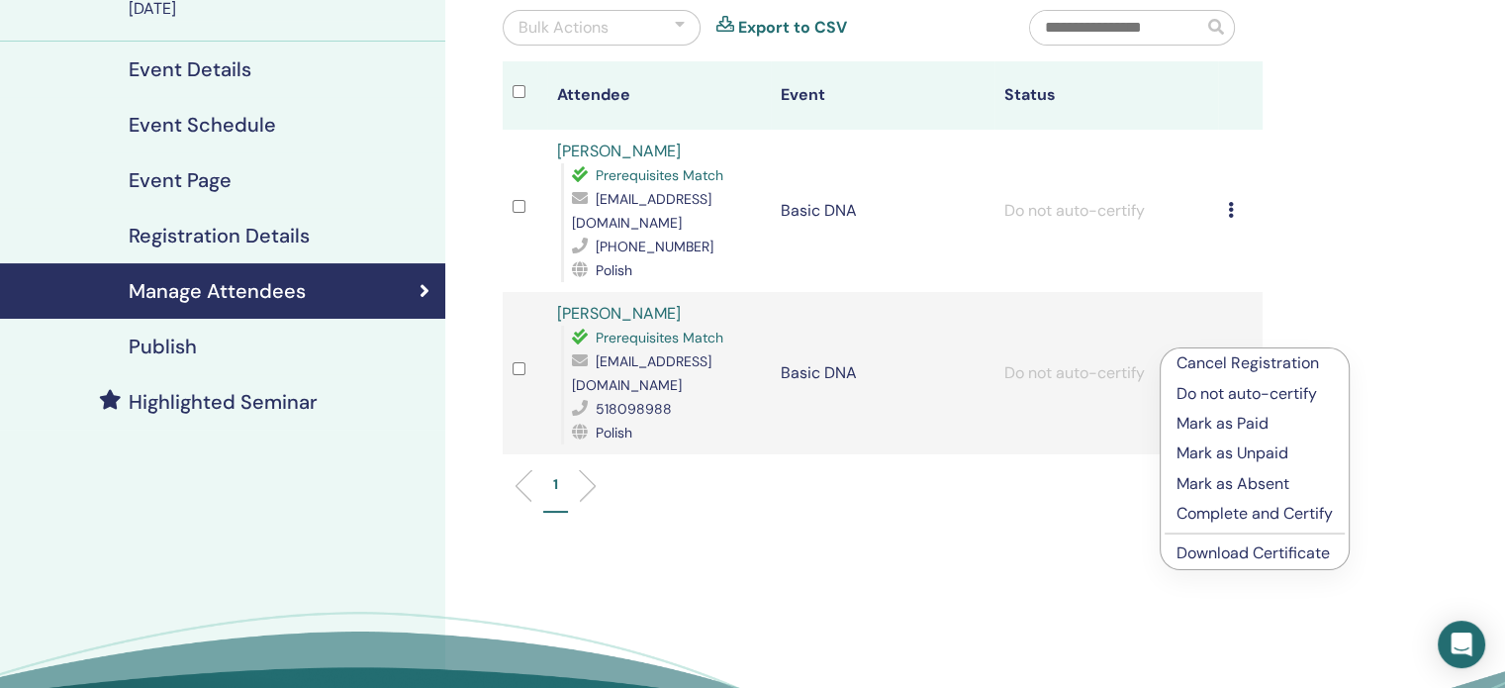
scroll to position [198, 0]
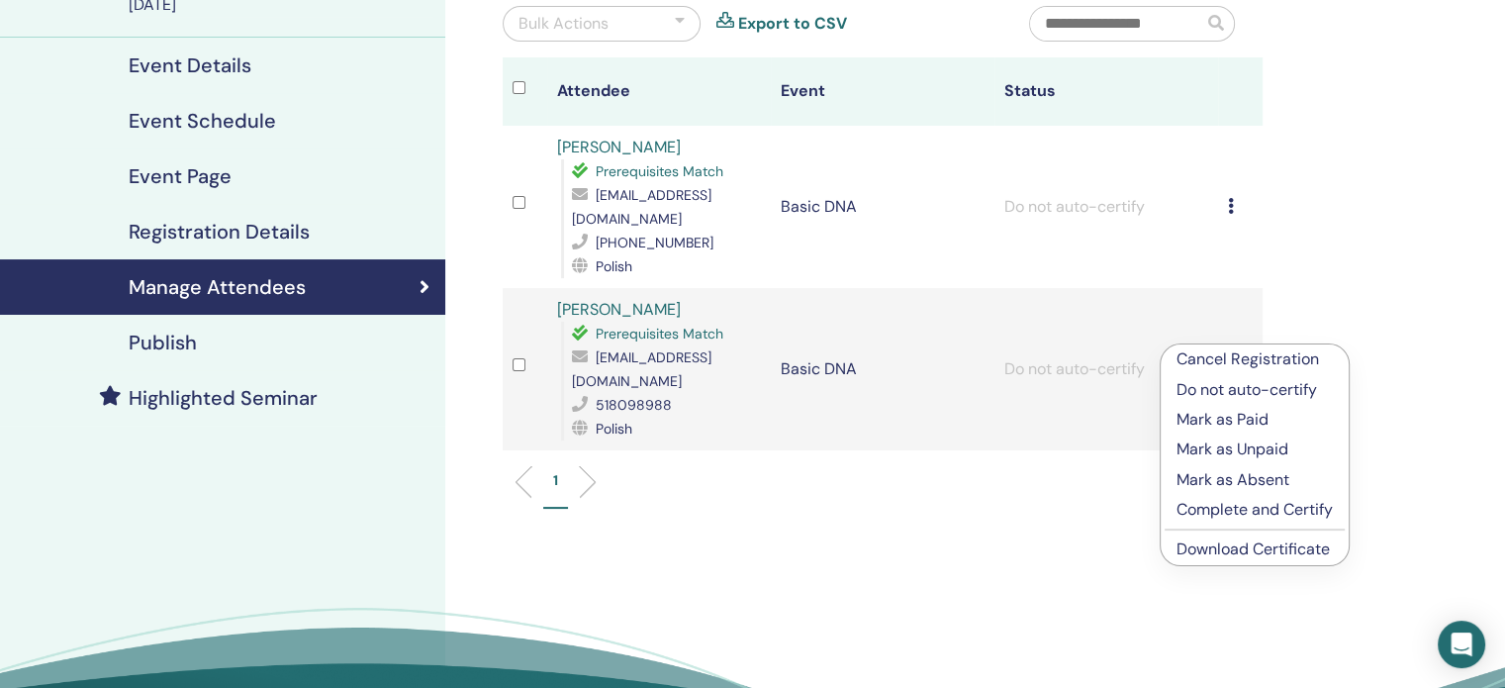
click at [1265, 364] on p "Cancel Registration" at bounding box center [1254, 359] width 156 height 24
